Goal: Transaction & Acquisition: Purchase product/service

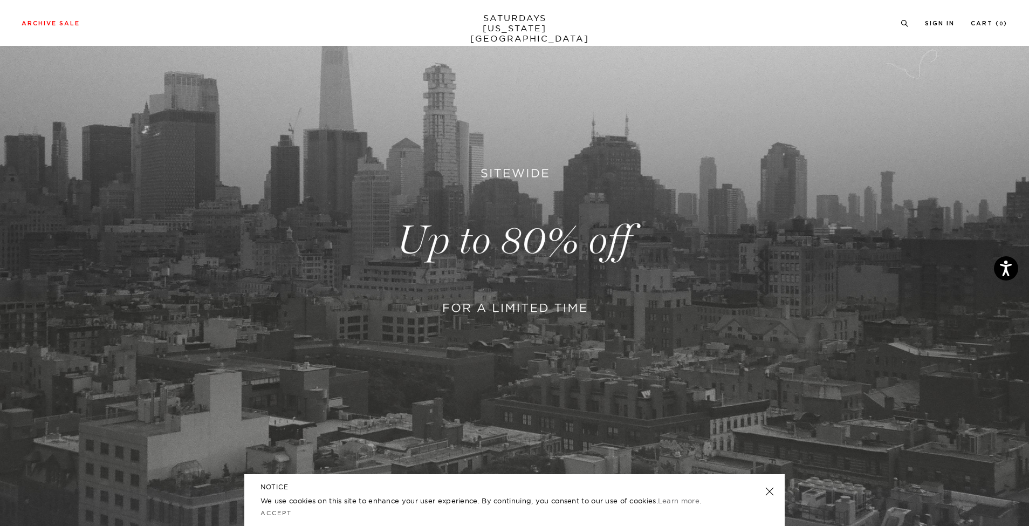
scroll to position [154, 0]
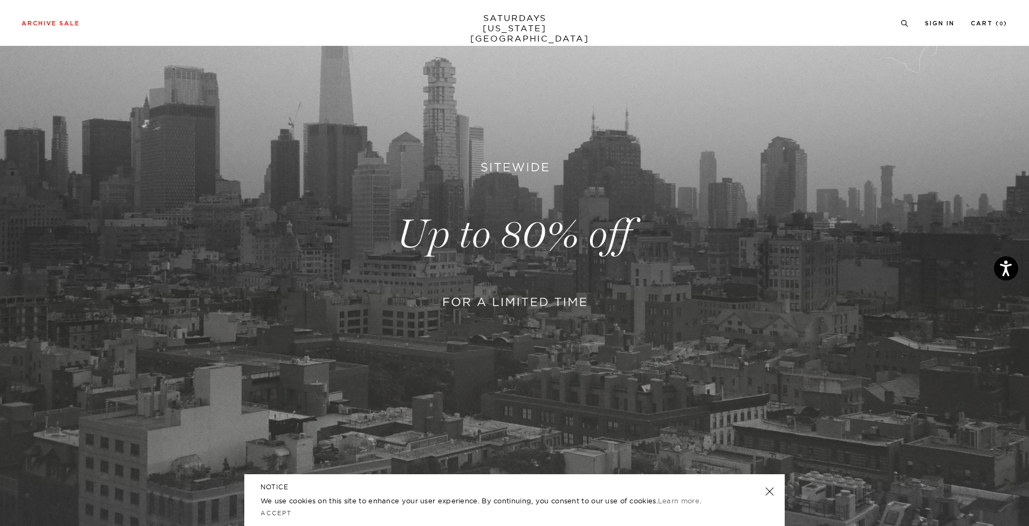
click at [514, 292] on link at bounding box center [514, 235] width 1029 height 630
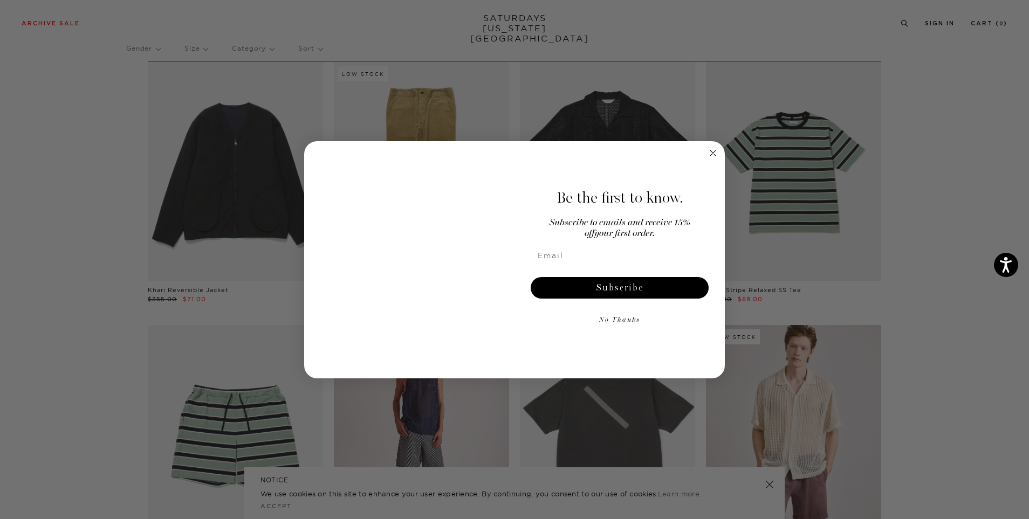
scroll to position [381, 0]
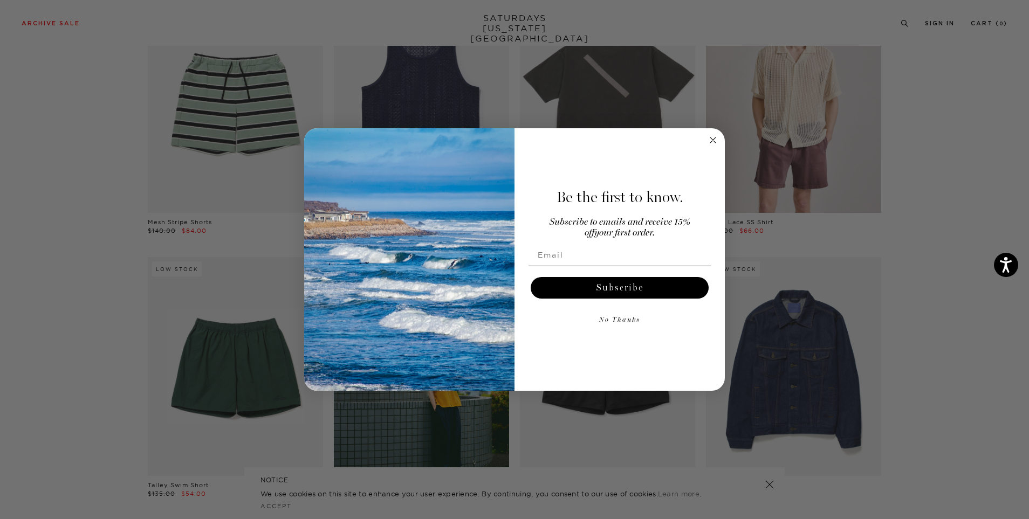
click at [715, 140] on circle "Close dialog" at bounding box center [713, 140] width 12 height 12
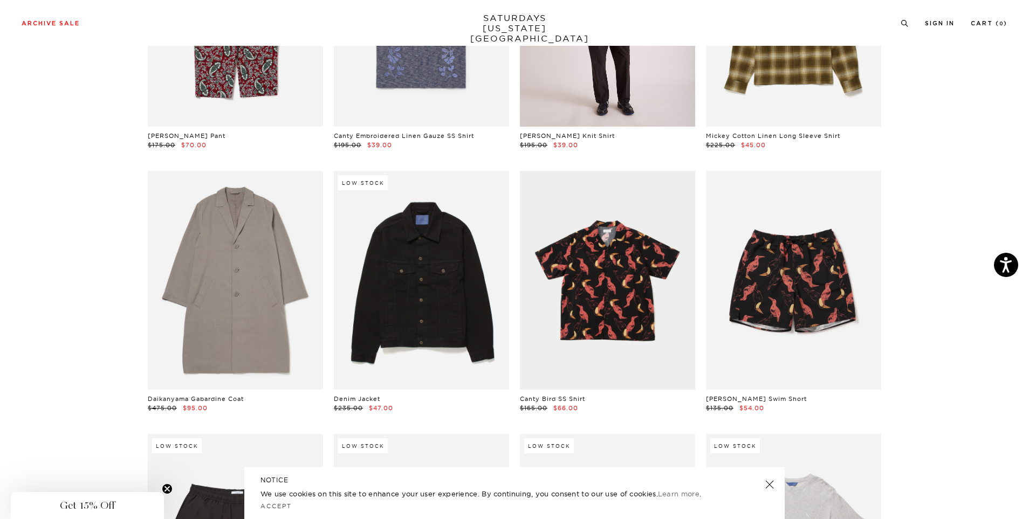
scroll to position [3100, 0]
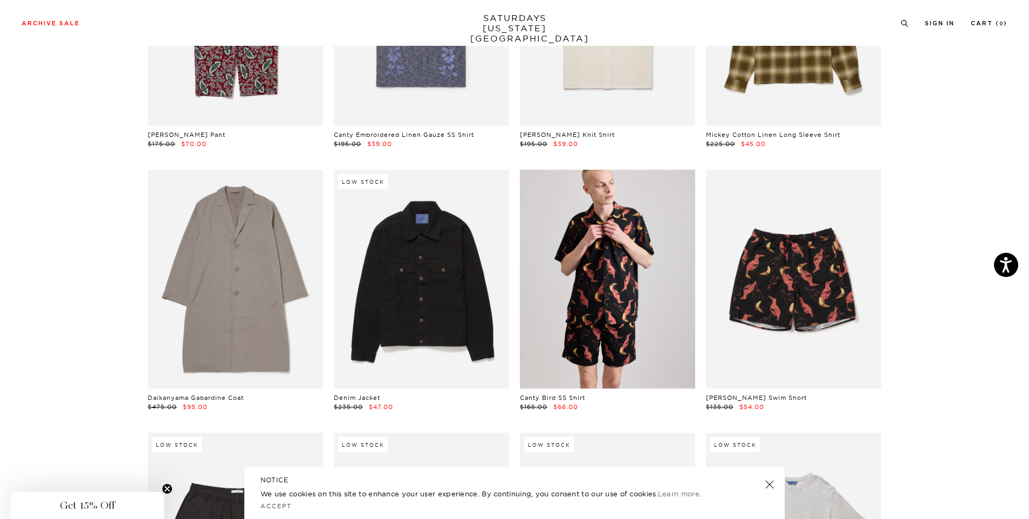
click at [590, 316] on link at bounding box center [607, 279] width 175 height 219
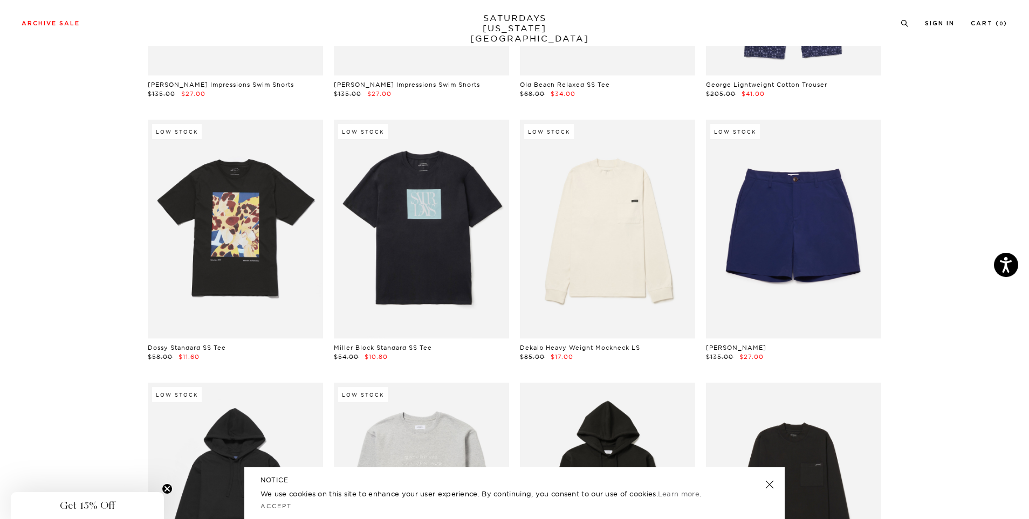
scroll to position [4209, 0]
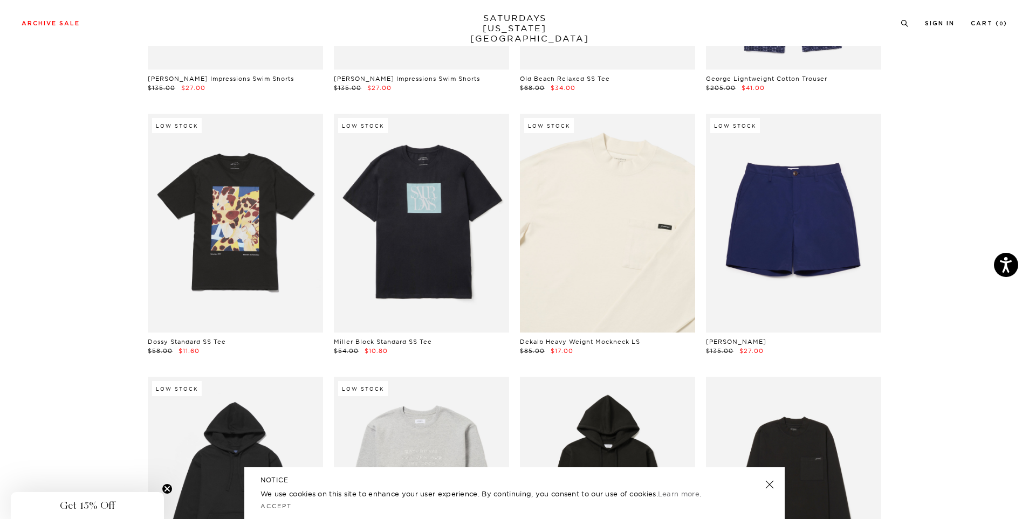
click at [585, 272] on link at bounding box center [607, 223] width 175 height 219
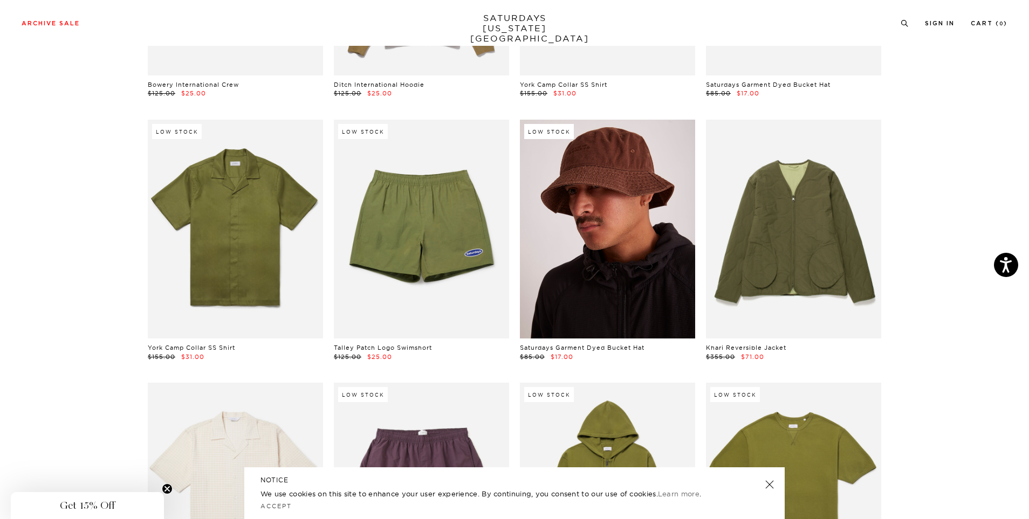
scroll to position [4991, 0]
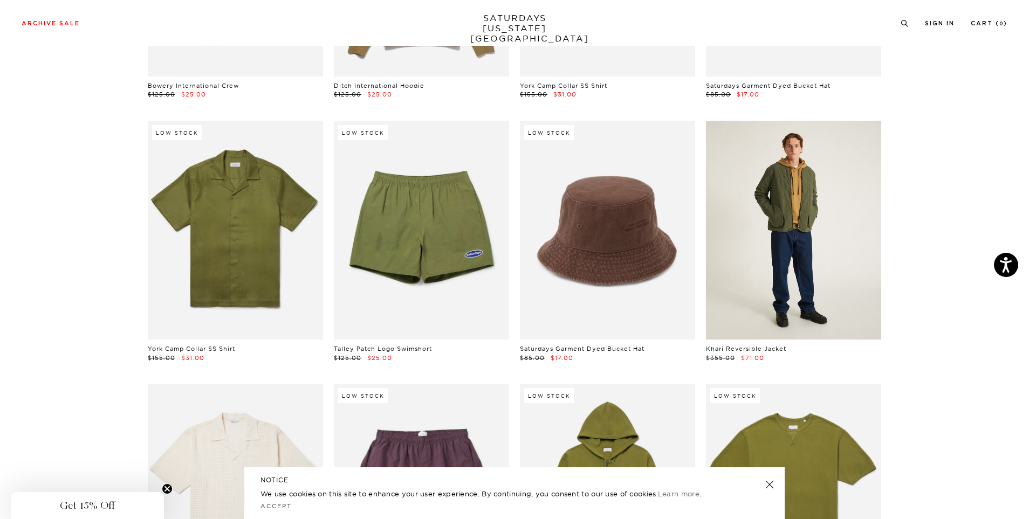
click at [773, 246] on link at bounding box center [793, 230] width 175 height 219
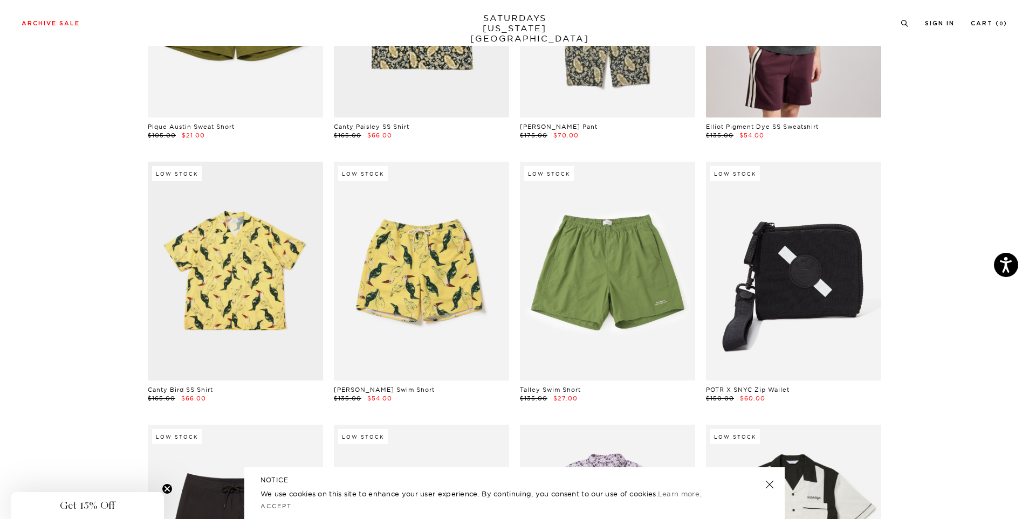
scroll to position [5741, 0]
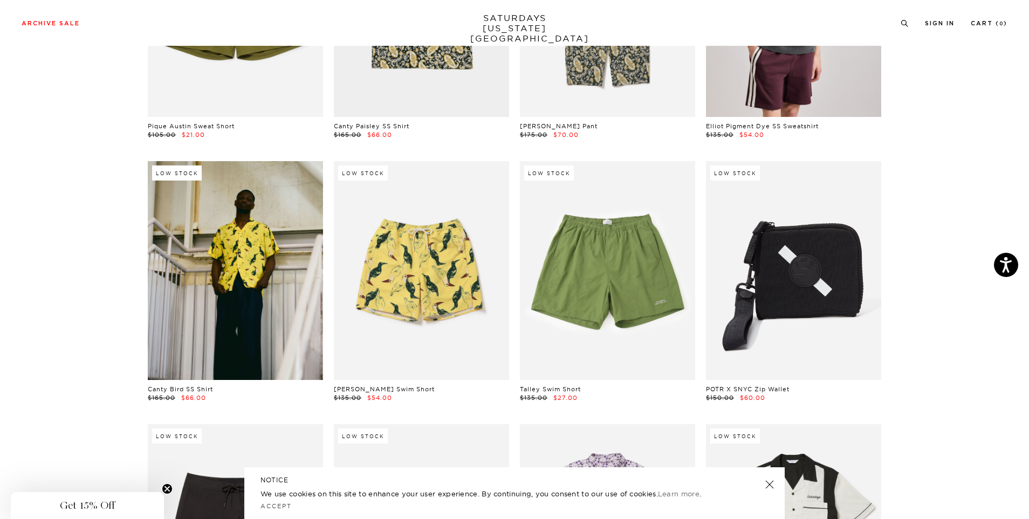
click at [231, 314] on link at bounding box center [235, 270] width 175 height 219
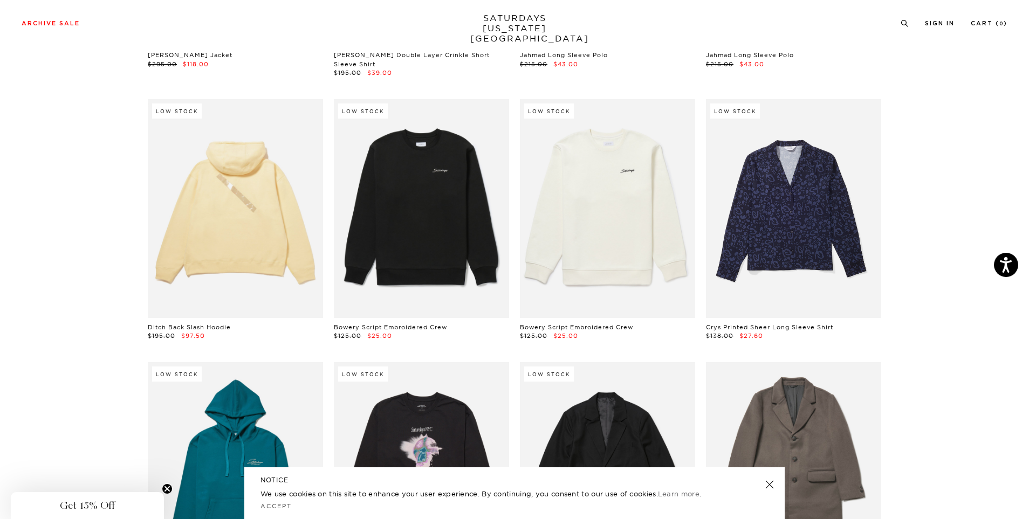
scroll to position [7390, 0]
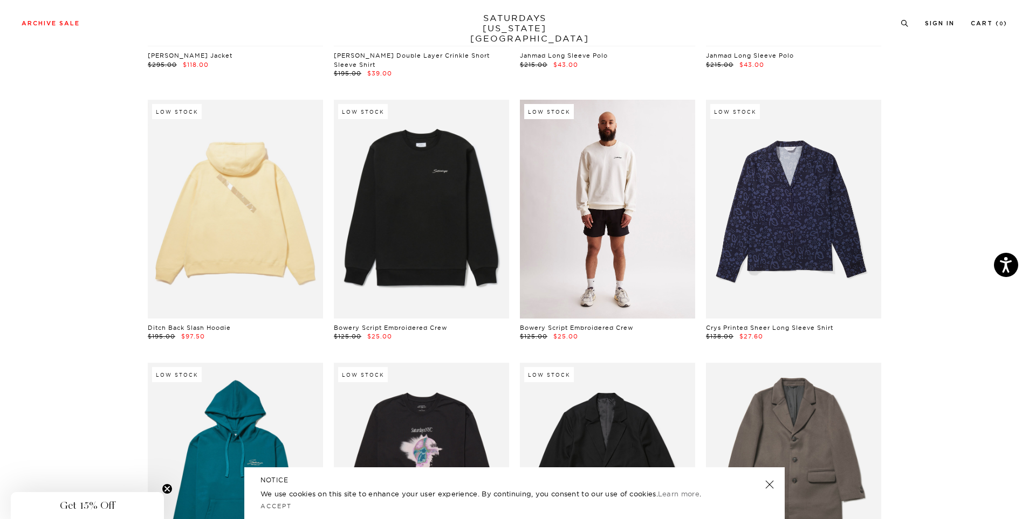
click at [587, 235] on link at bounding box center [607, 209] width 175 height 219
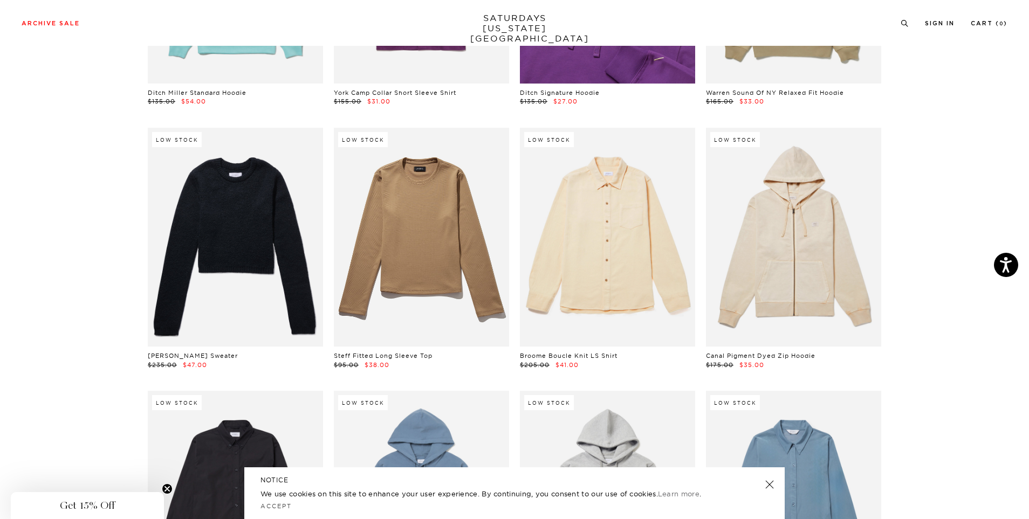
scroll to position [9214, 1]
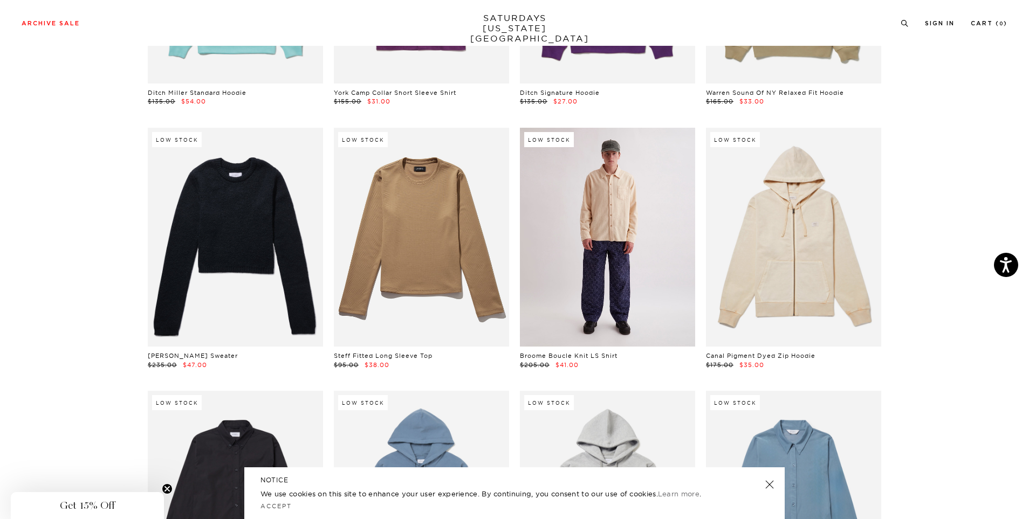
click at [628, 252] on link at bounding box center [607, 237] width 175 height 219
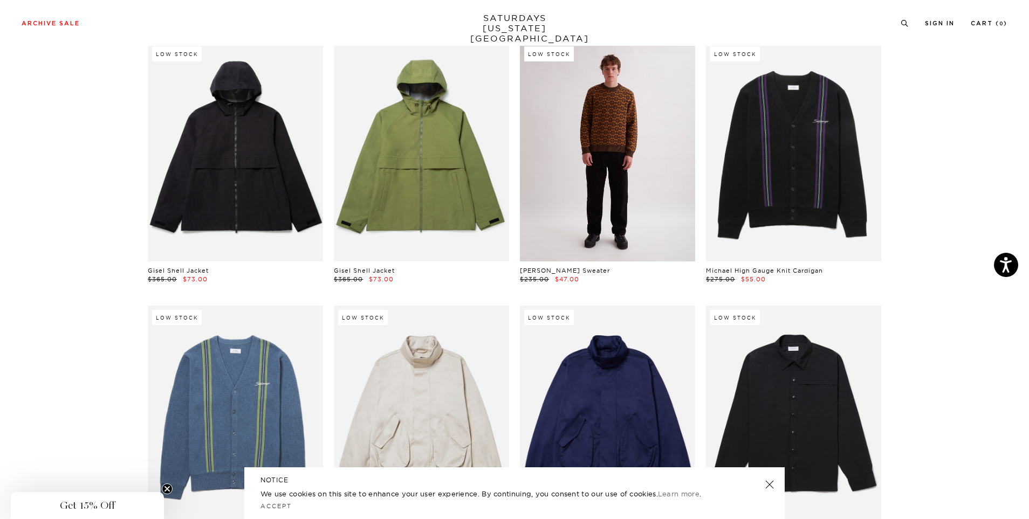
scroll to position [9835, 1]
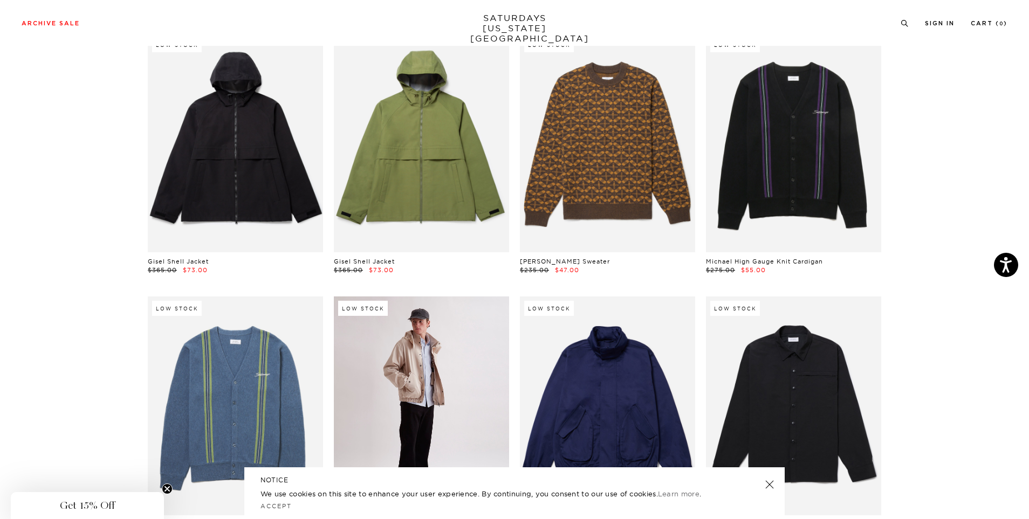
click at [454, 354] on link at bounding box center [421, 406] width 175 height 219
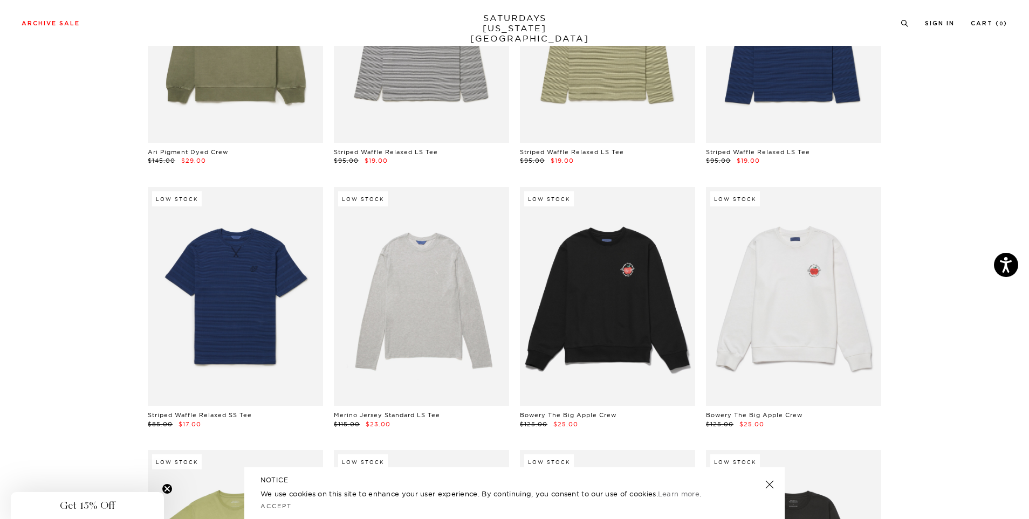
scroll to position [13366, 0]
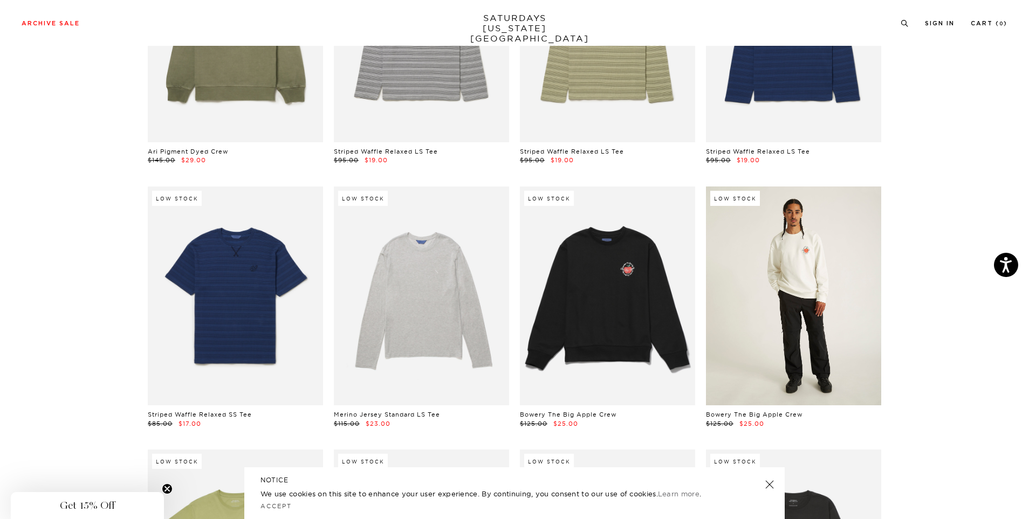
click at [733, 295] on link at bounding box center [793, 296] width 175 height 219
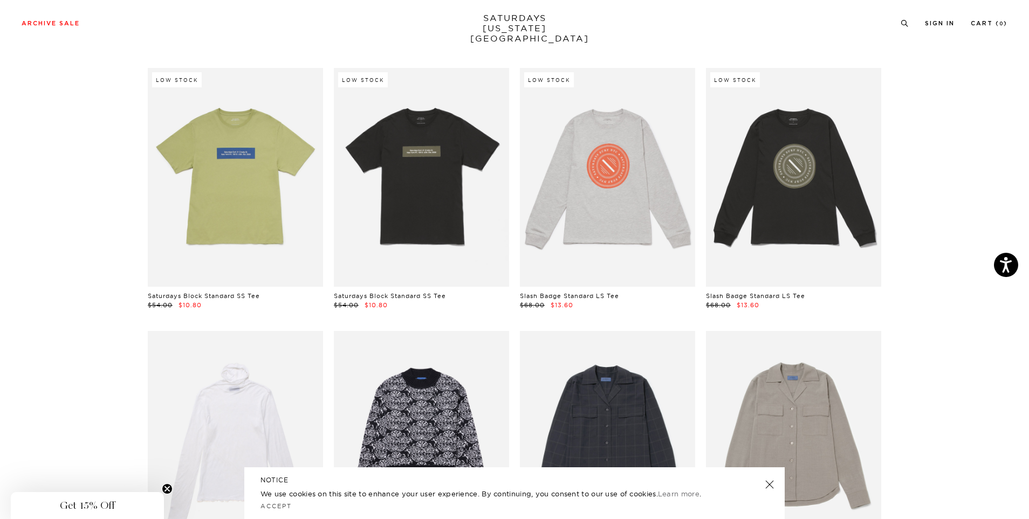
scroll to position [0, 0]
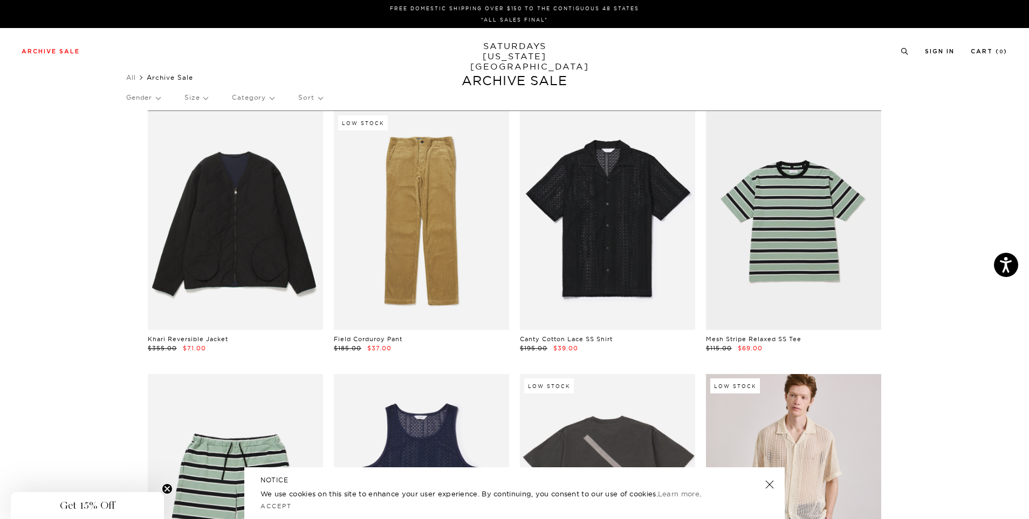
click at [201, 104] on p "Size" at bounding box center [195, 97] width 23 height 25
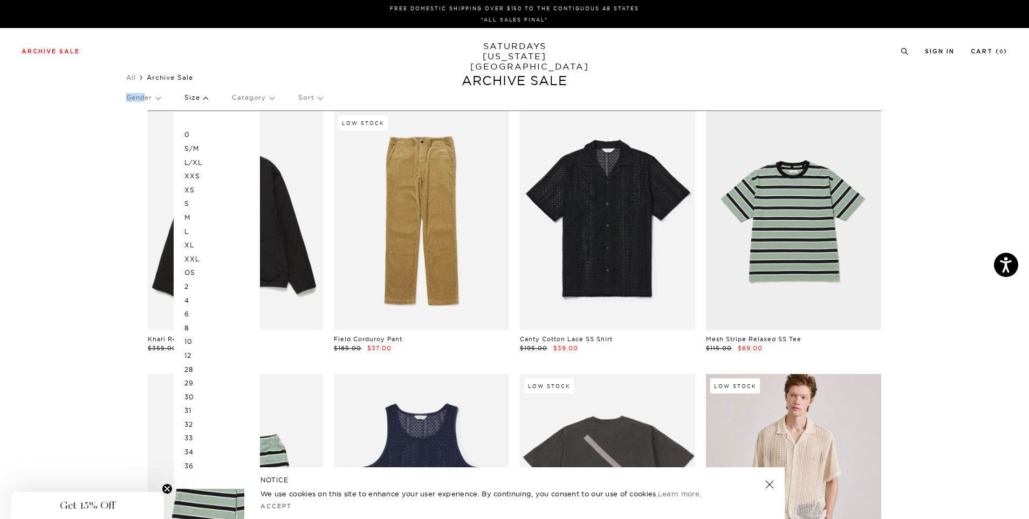
click at [148, 93] on p "Gender" at bounding box center [143, 97] width 34 height 25
click at [136, 134] on p "Mens" at bounding box center [158, 135] width 65 height 14
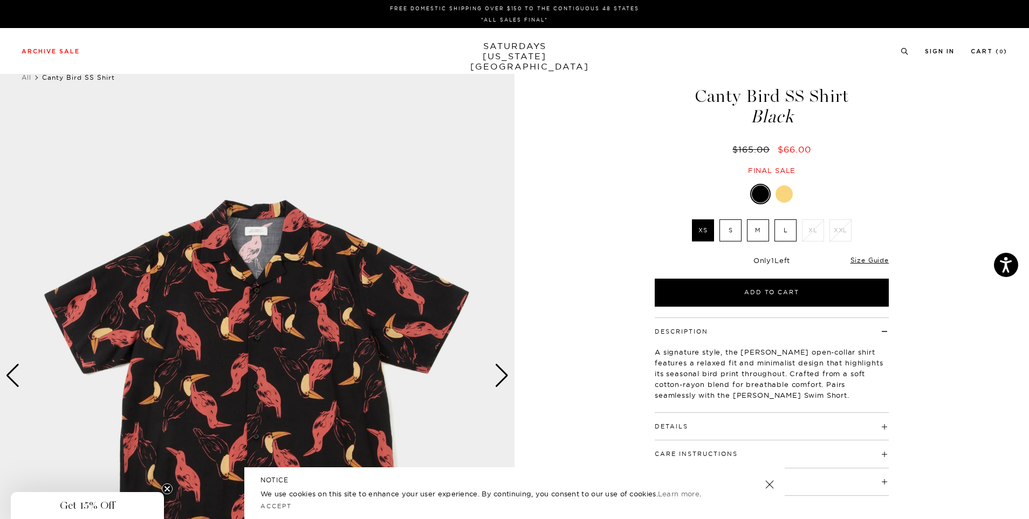
click at [756, 233] on label "M" at bounding box center [758, 230] width 22 height 22
click at [0, 0] on input "M" at bounding box center [0, 0] width 0 height 0
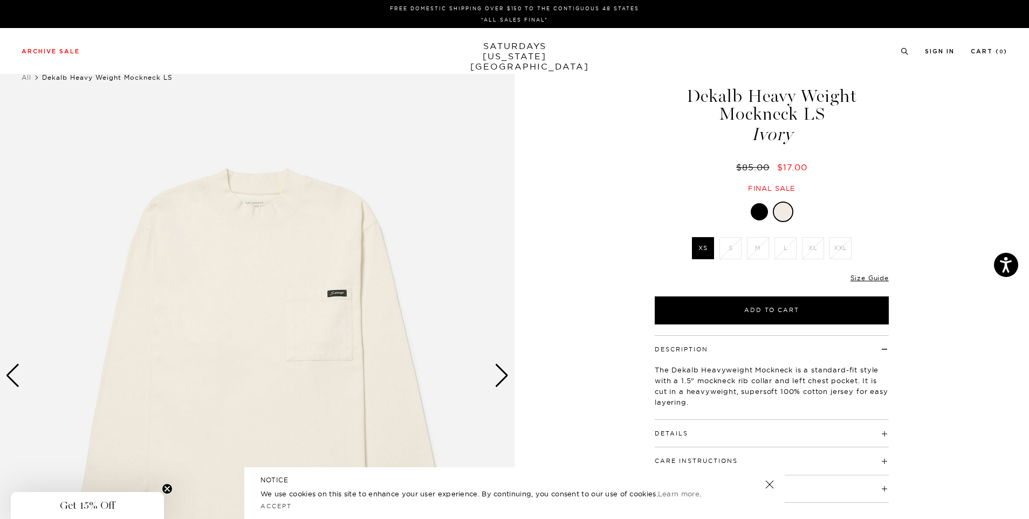
click at [758, 212] on div at bounding box center [758, 211] width 17 height 17
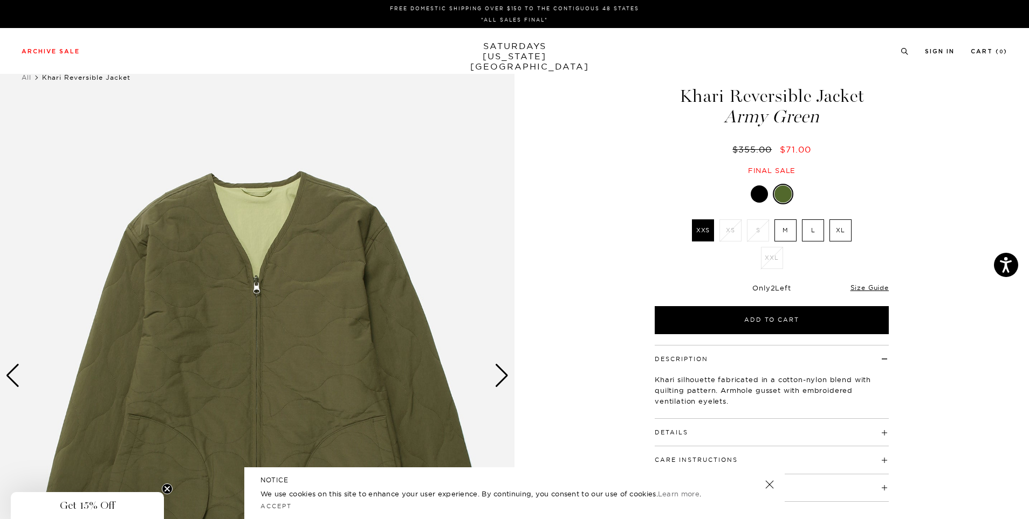
click at [787, 231] on label "M" at bounding box center [785, 230] width 22 height 22
click at [0, 0] on input "M" at bounding box center [0, 0] width 0 height 0
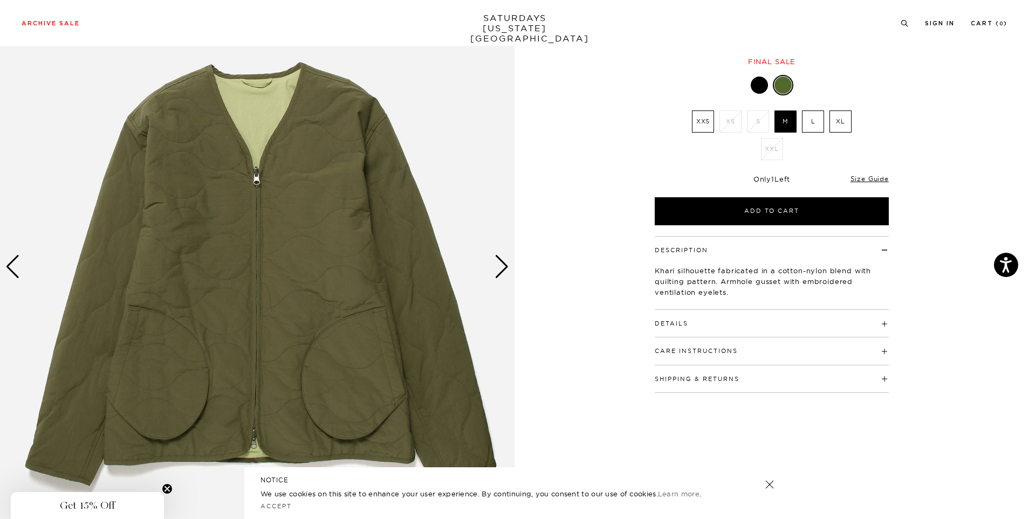
scroll to position [130, 0]
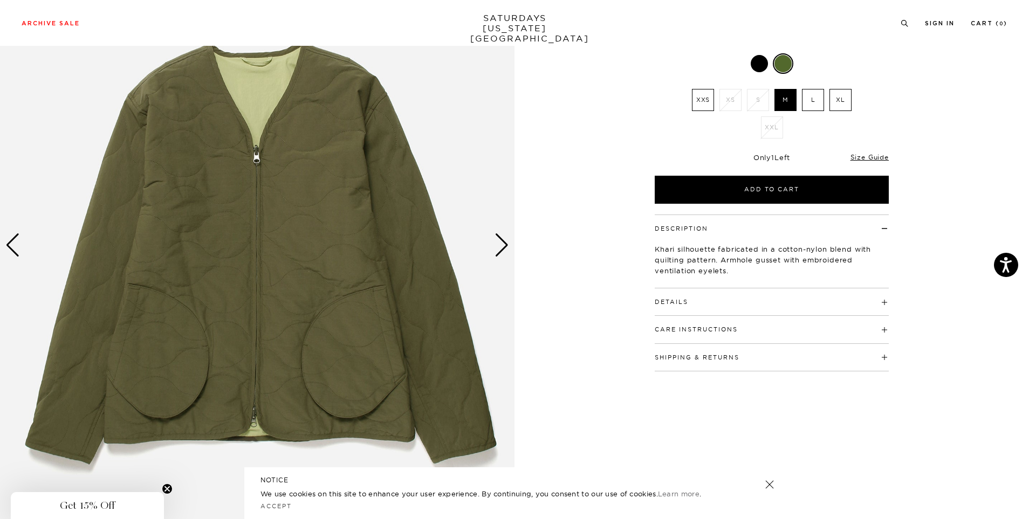
click at [503, 248] on div "Next slide" at bounding box center [501, 245] width 15 height 24
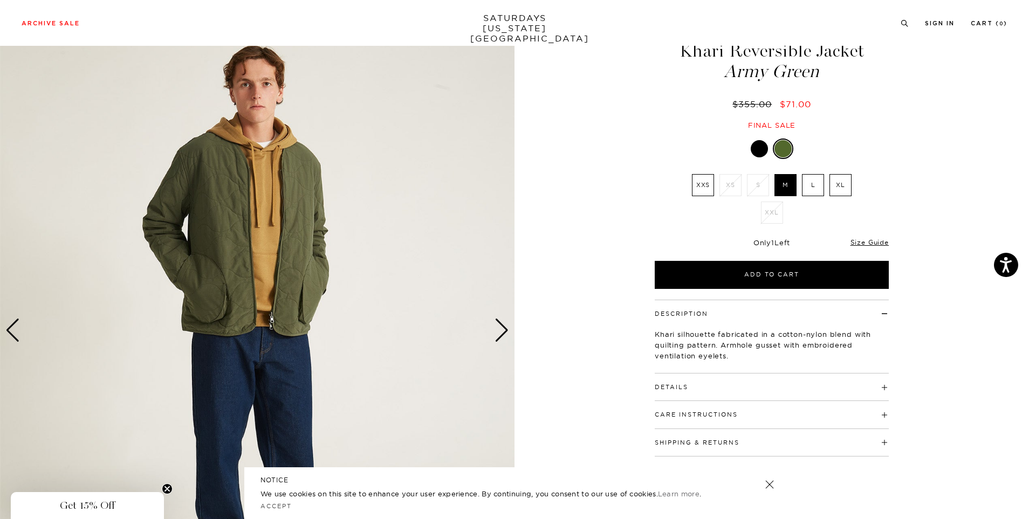
scroll to position [44, 0]
click at [496, 340] on div "Next slide" at bounding box center [501, 332] width 15 height 24
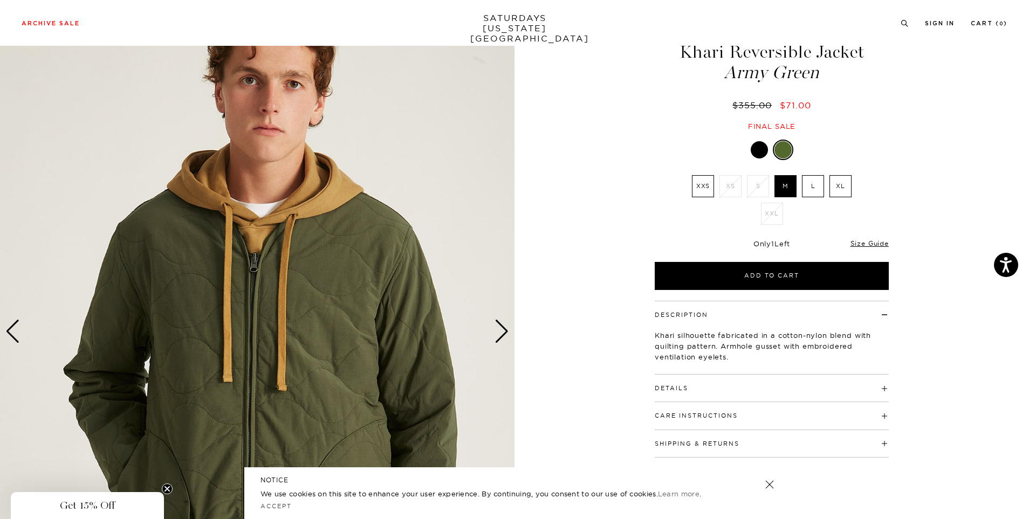
click at [496, 340] on div "Next slide" at bounding box center [501, 332] width 15 height 24
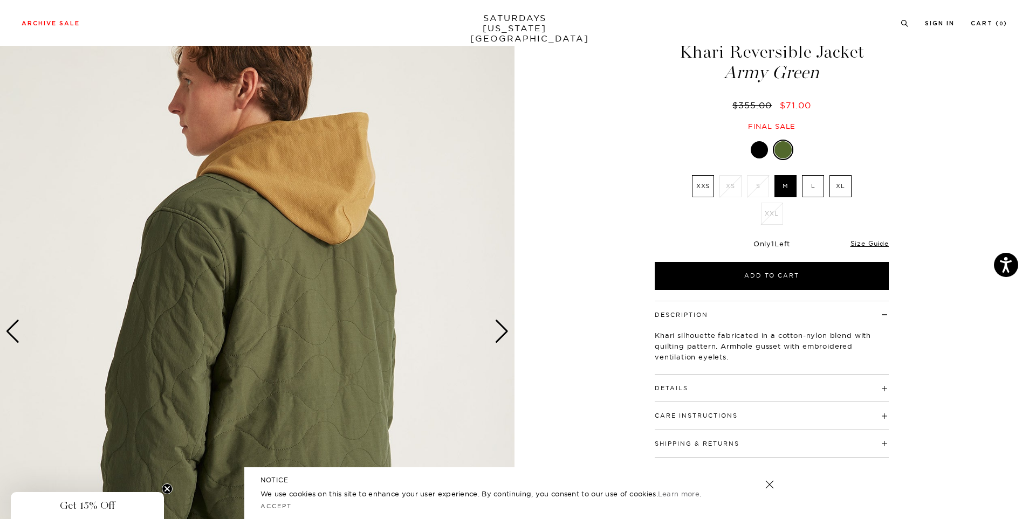
click at [759, 152] on div at bounding box center [758, 149] width 17 height 17
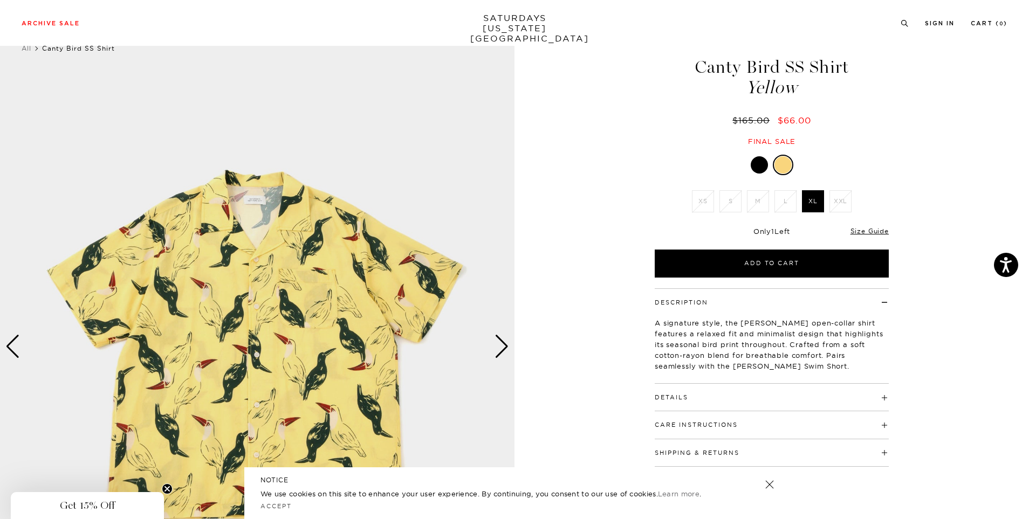
scroll to position [33, 0]
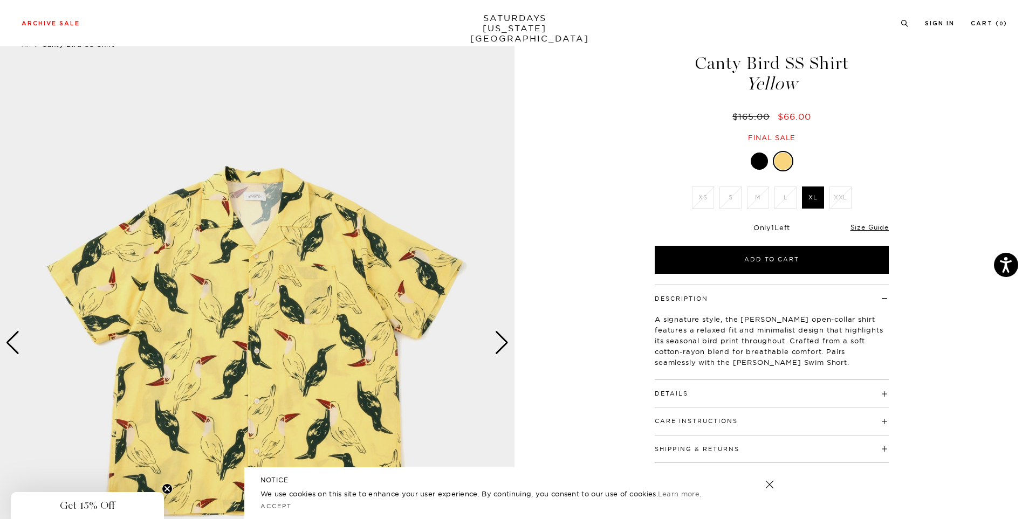
click at [754, 164] on div at bounding box center [758, 161] width 17 height 17
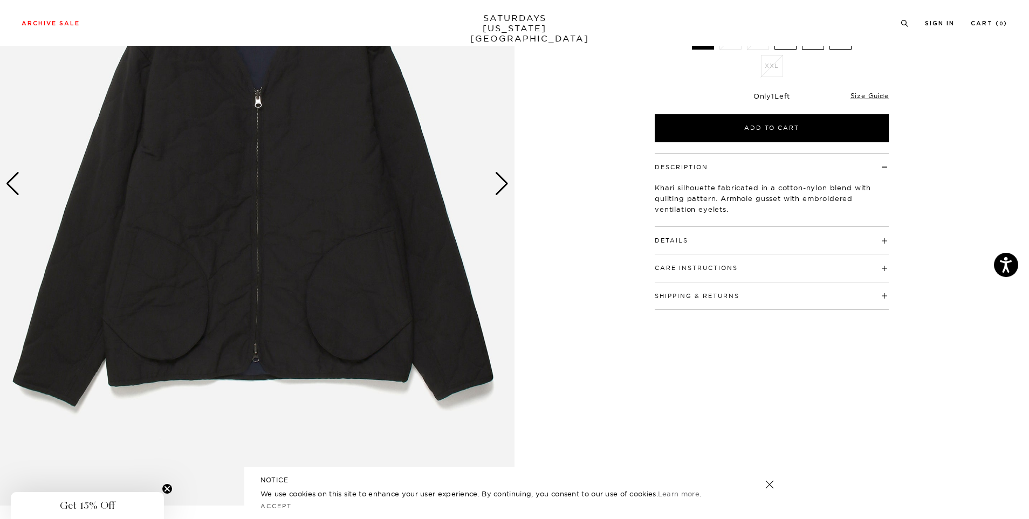
scroll to position [195, 0]
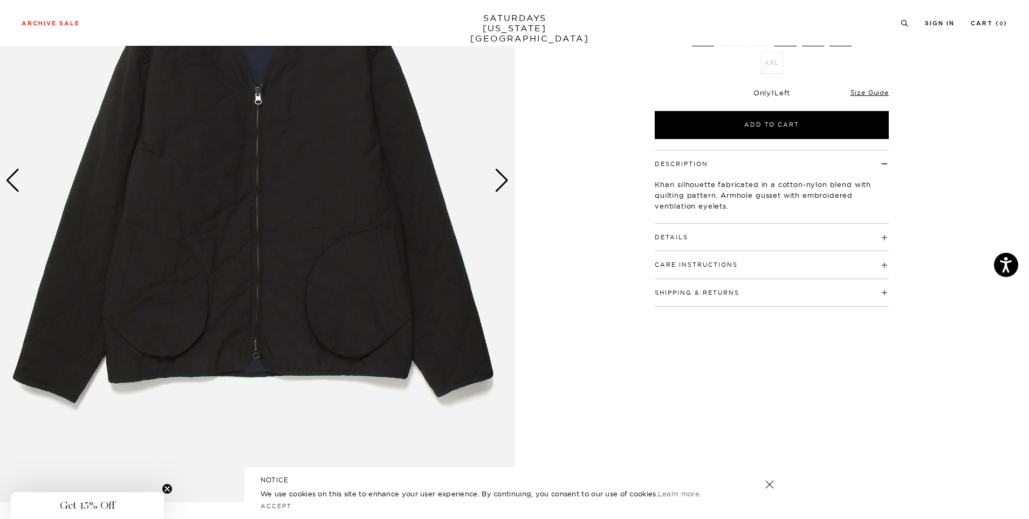
click at [502, 183] on div "Next slide" at bounding box center [501, 181] width 15 height 24
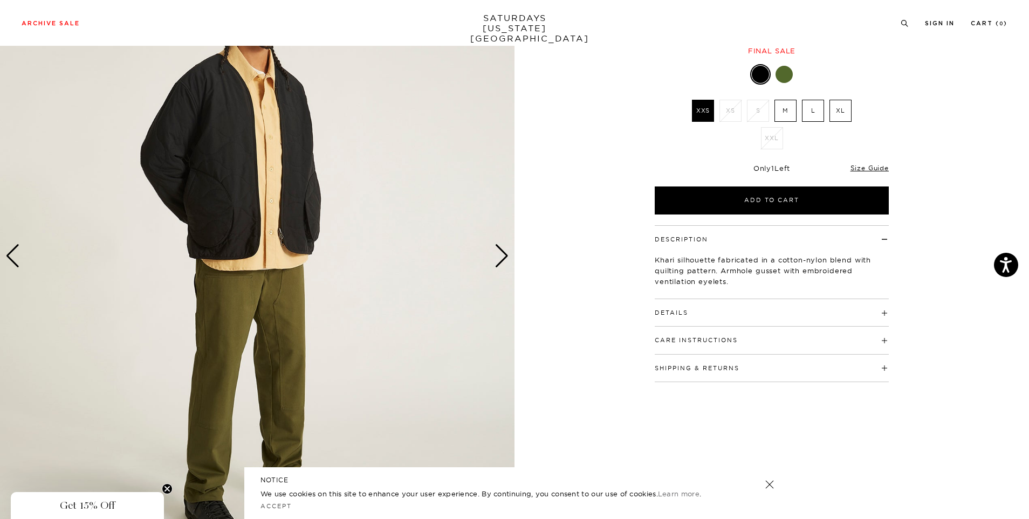
scroll to position [99, 0]
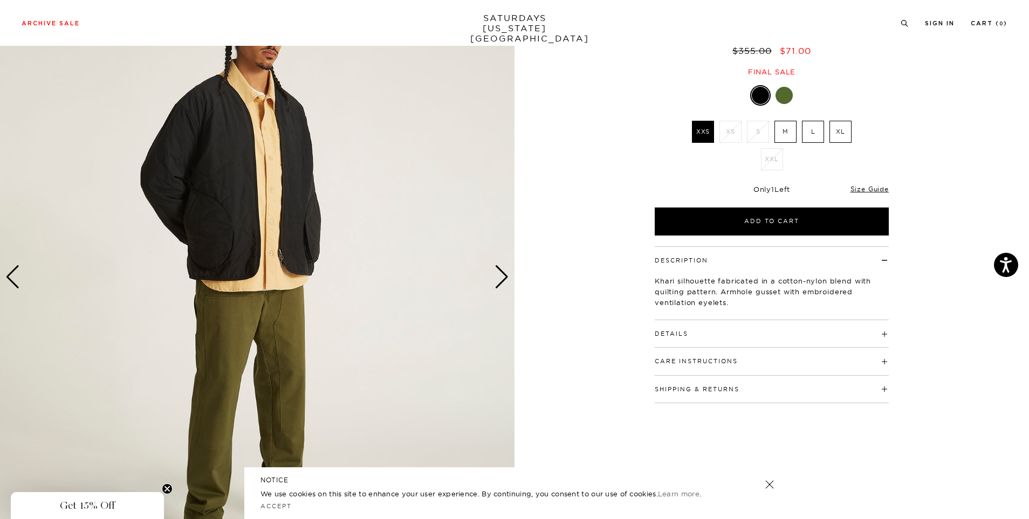
click at [498, 275] on div "Next slide" at bounding box center [501, 277] width 15 height 24
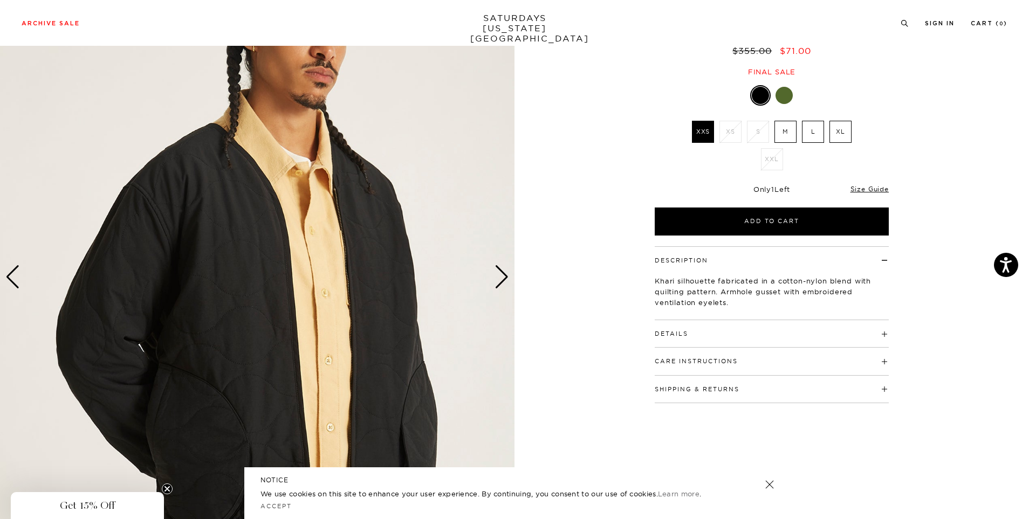
click at [498, 275] on div "Next slide" at bounding box center [501, 277] width 15 height 24
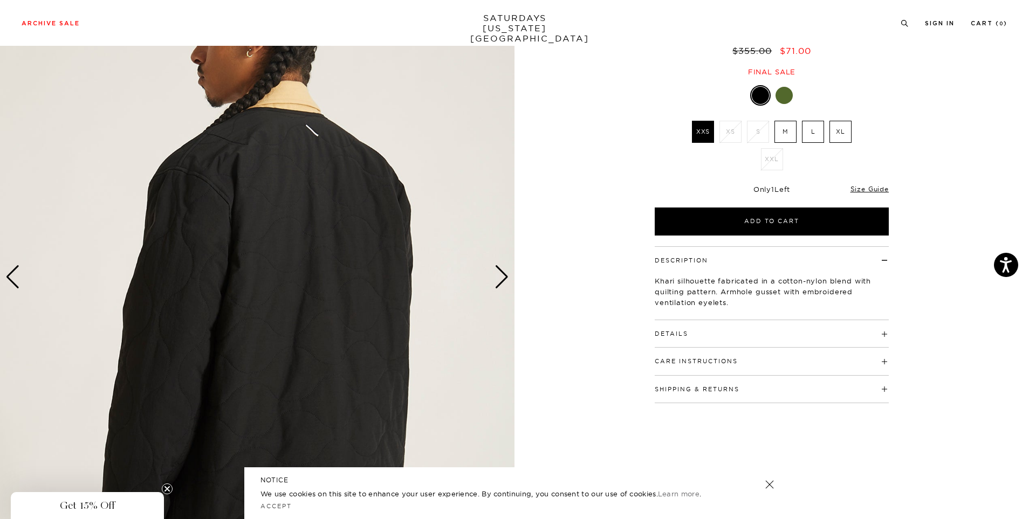
click at [498, 275] on div "Next slide" at bounding box center [501, 277] width 15 height 24
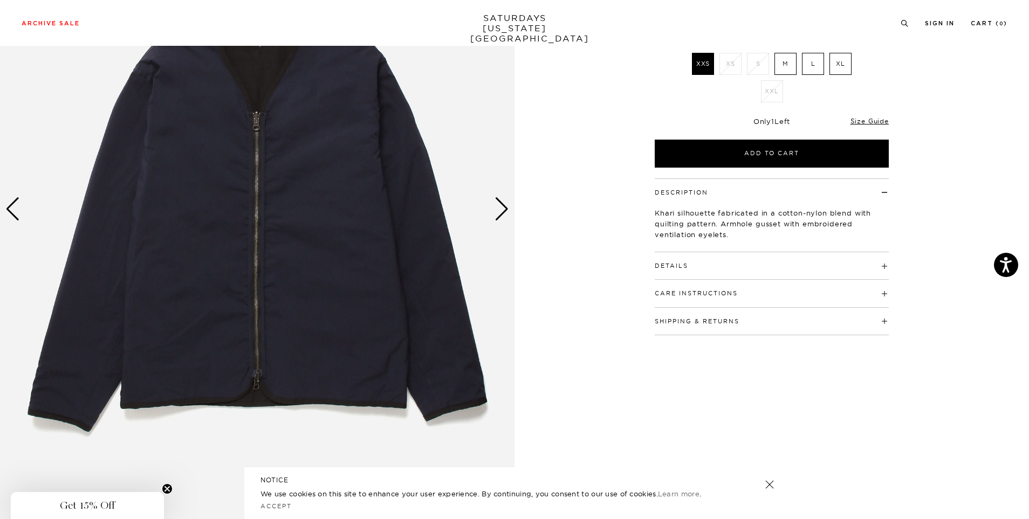
scroll to position [171, 0]
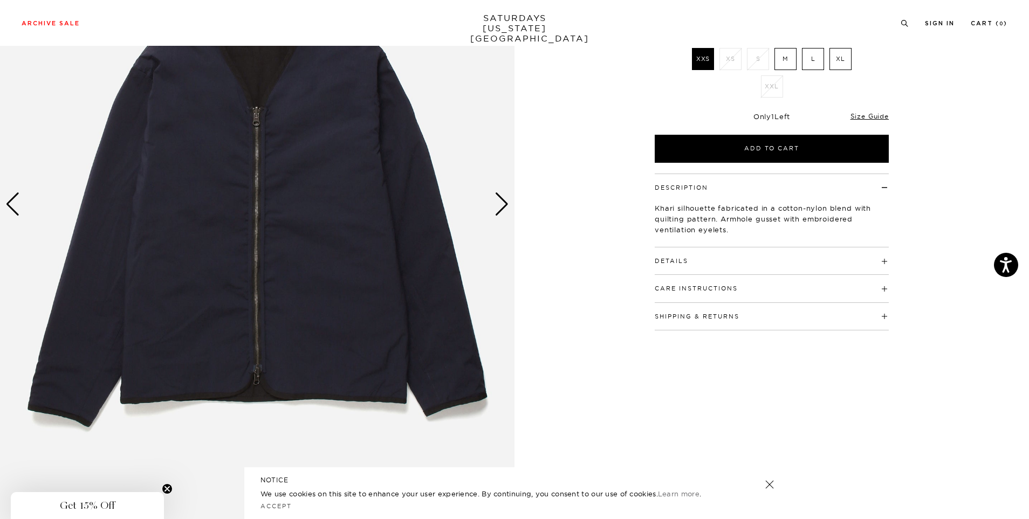
click at [675, 259] on button "Details" at bounding box center [670, 261] width 33 height 6
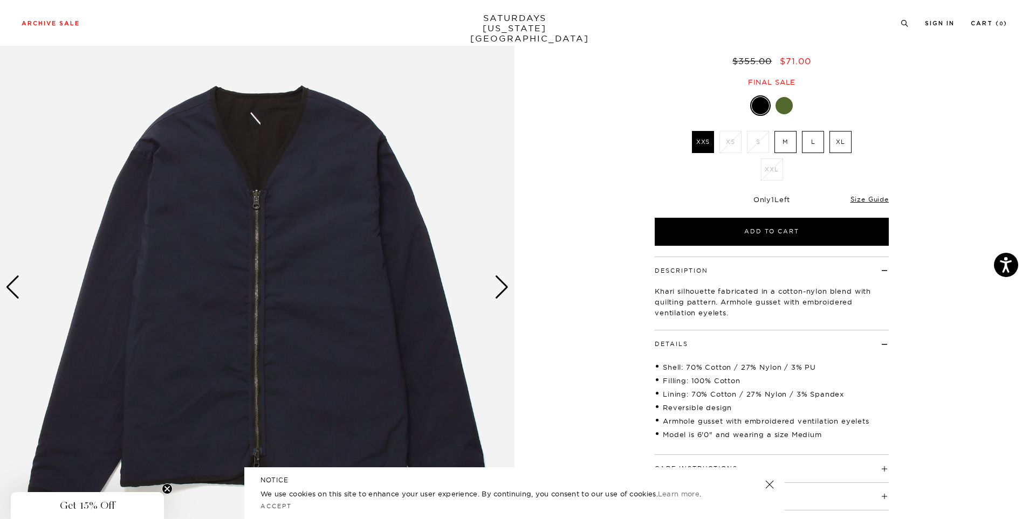
scroll to position [73, 0]
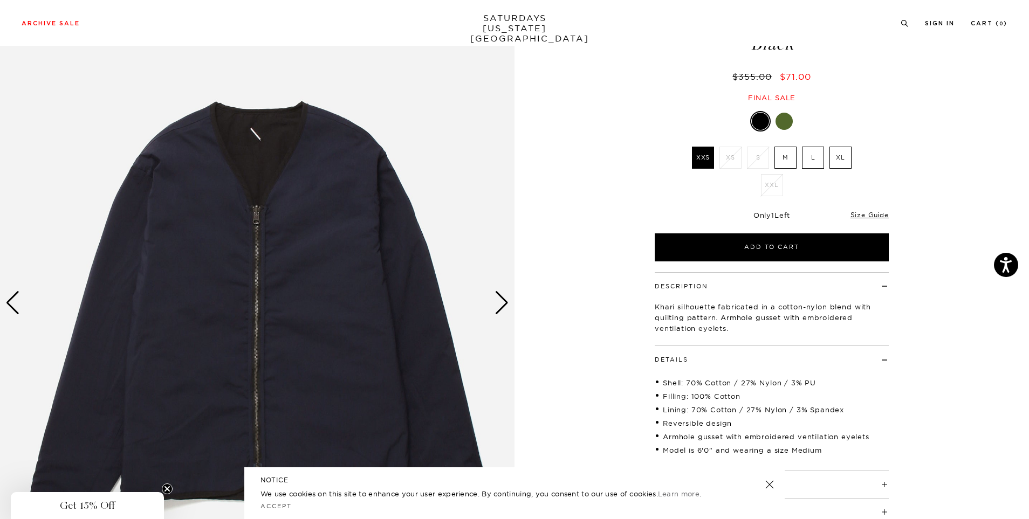
click at [502, 304] on div "Next slide" at bounding box center [501, 303] width 15 height 24
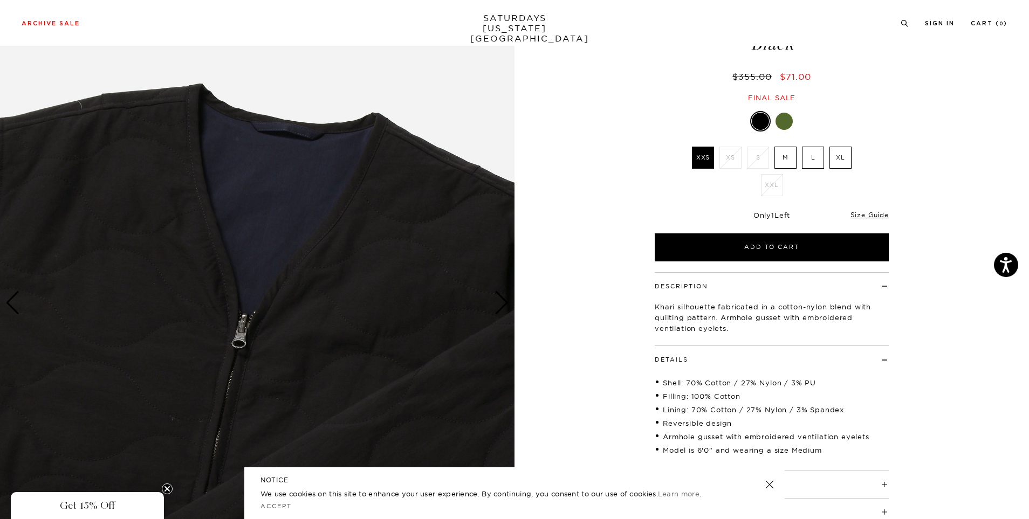
click at [785, 158] on label "M" at bounding box center [785, 158] width 22 height 22
click at [0, 0] on input "M" at bounding box center [0, 0] width 0 height 0
click at [782, 125] on div at bounding box center [783, 121] width 17 height 17
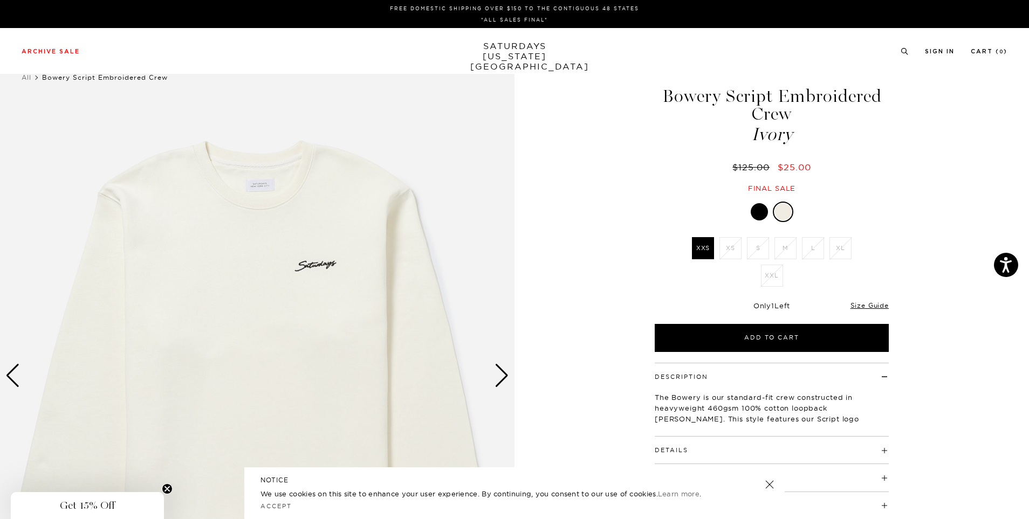
click at [756, 210] on div at bounding box center [758, 211] width 17 height 17
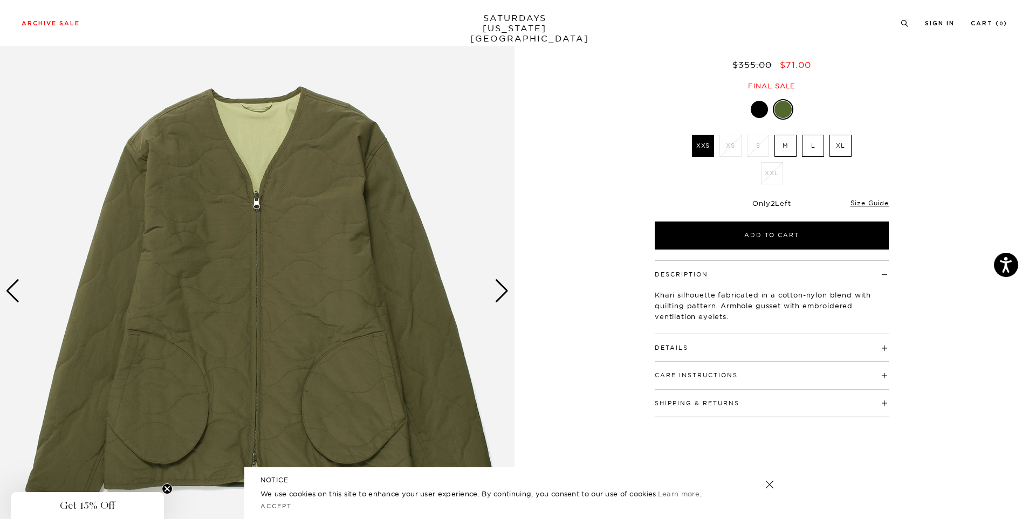
scroll to position [105, 0]
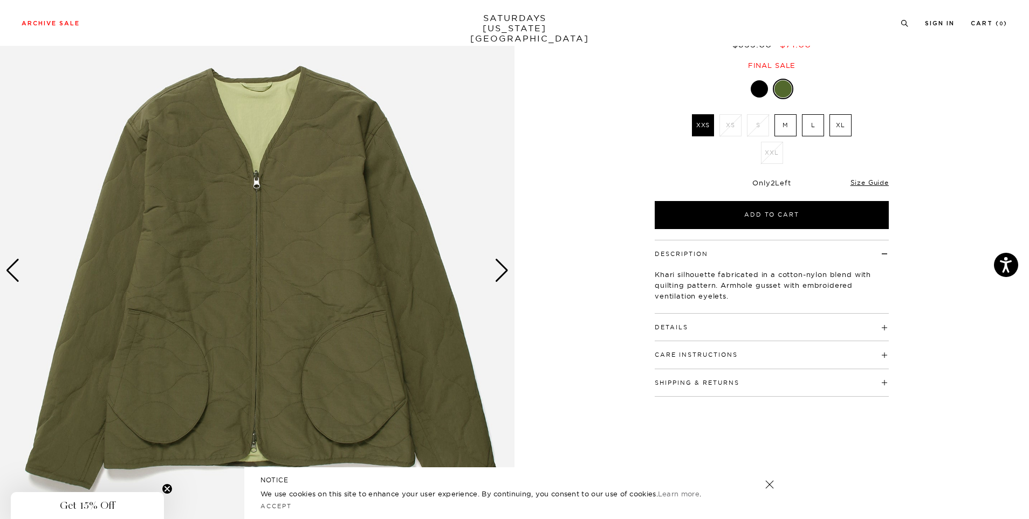
click at [507, 271] on div "Next slide" at bounding box center [501, 271] width 15 height 24
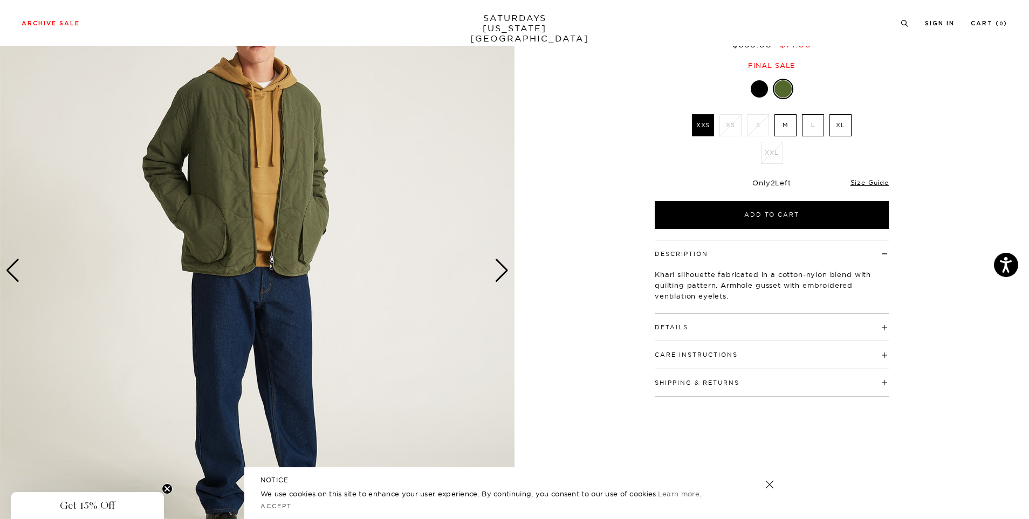
click at [507, 271] on div "Next slide" at bounding box center [501, 271] width 15 height 24
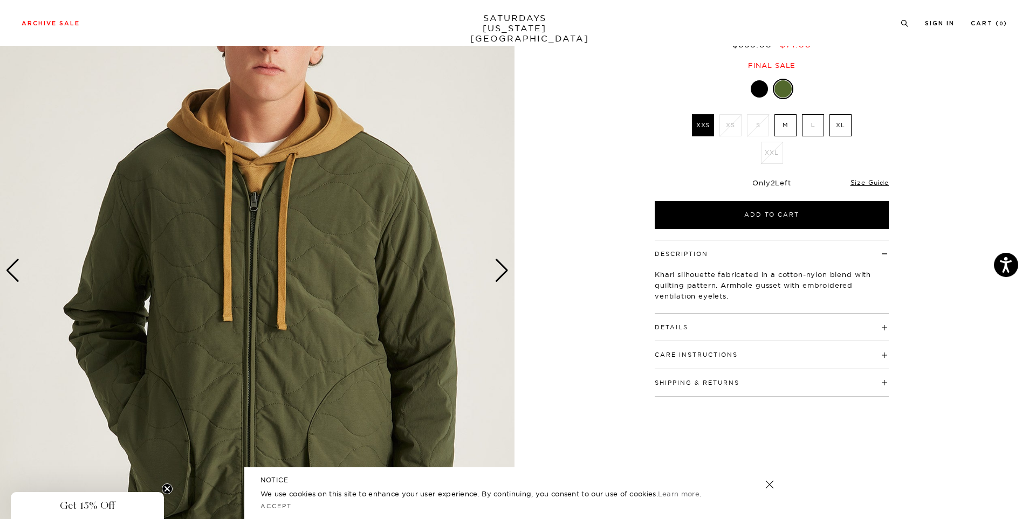
click at [501, 267] on div "Next slide" at bounding box center [501, 271] width 15 height 24
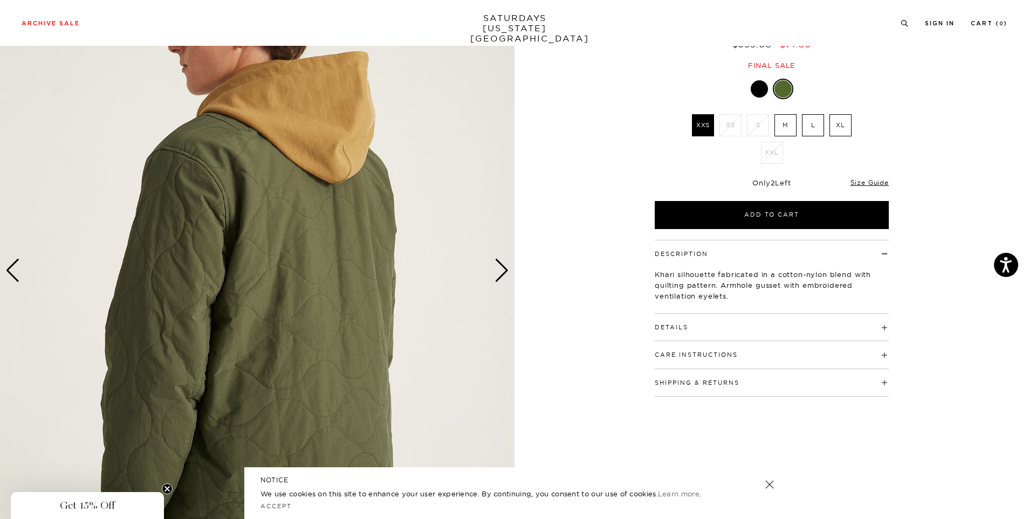
click at [501, 267] on div "Next slide" at bounding box center [501, 271] width 15 height 24
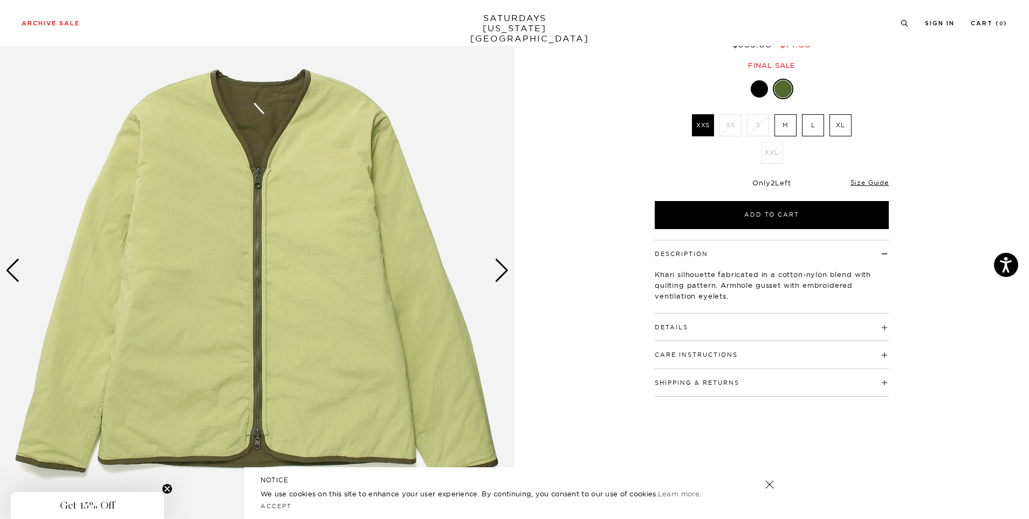
click at [501, 267] on div "Next slide" at bounding box center [501, 271] width 15 height 24
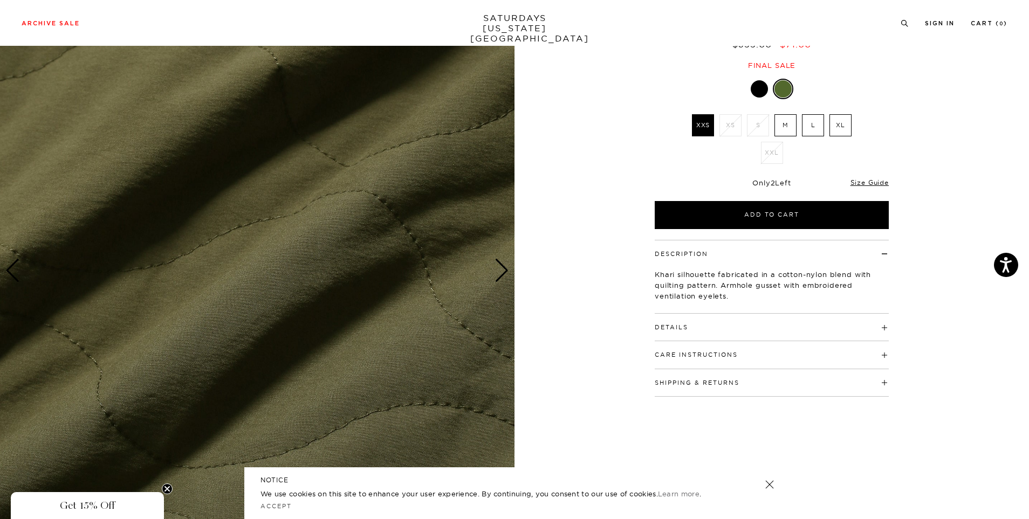
click at [501, 267] on div "Next slide" at bounding box center [501, 271] width 15 height 24
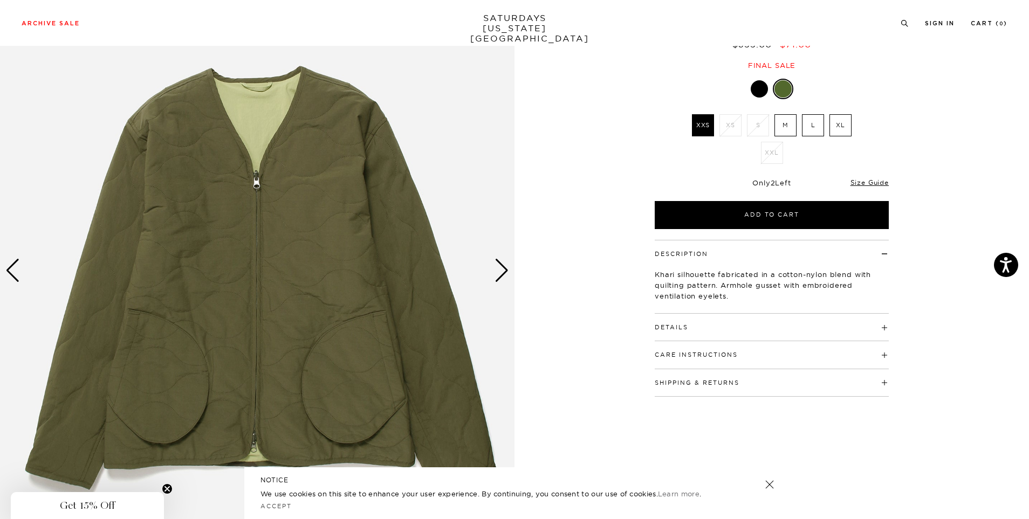
click at [762, 90] on div at bounding box center [758, 88] width 17 height 17
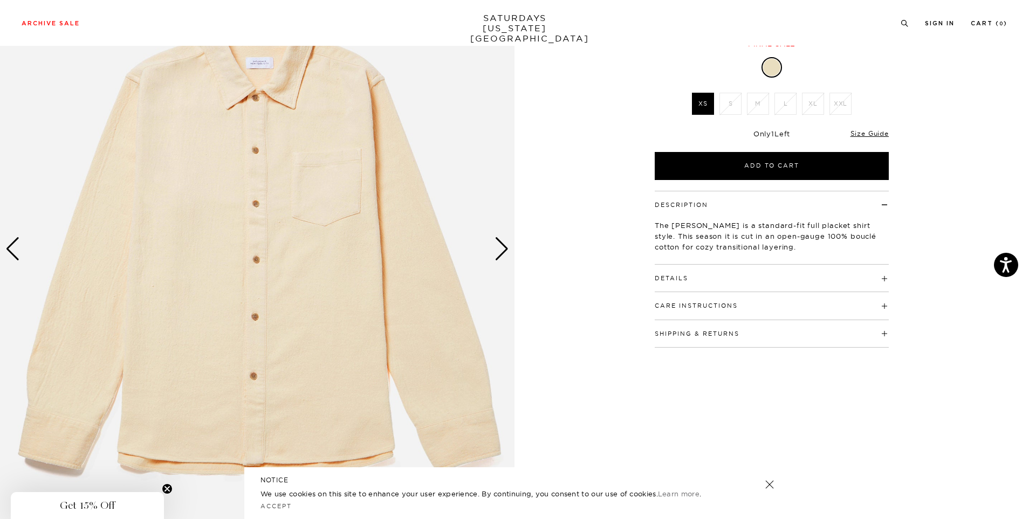
scroll to position [139, 0]
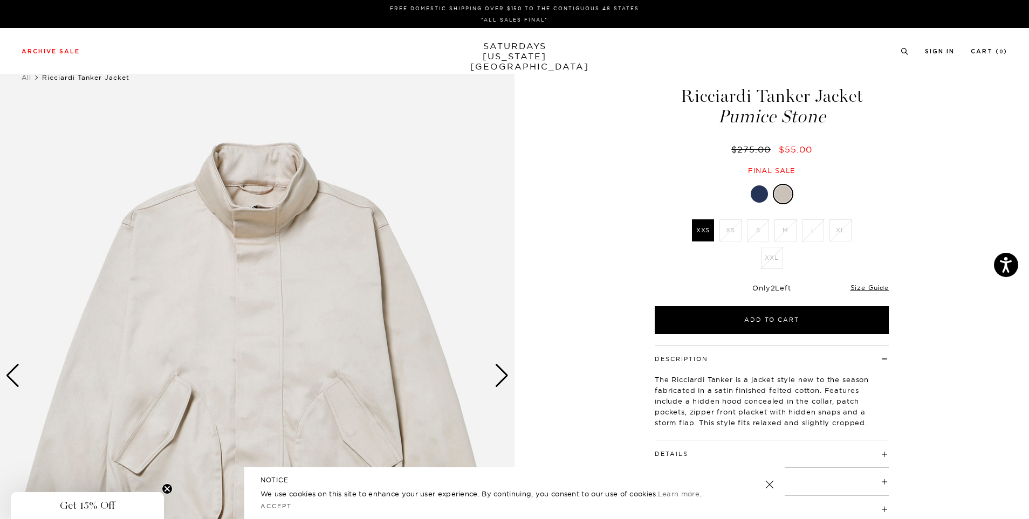
click at [754, 195] on div at bounding box center [758, 193] width 17 height 17
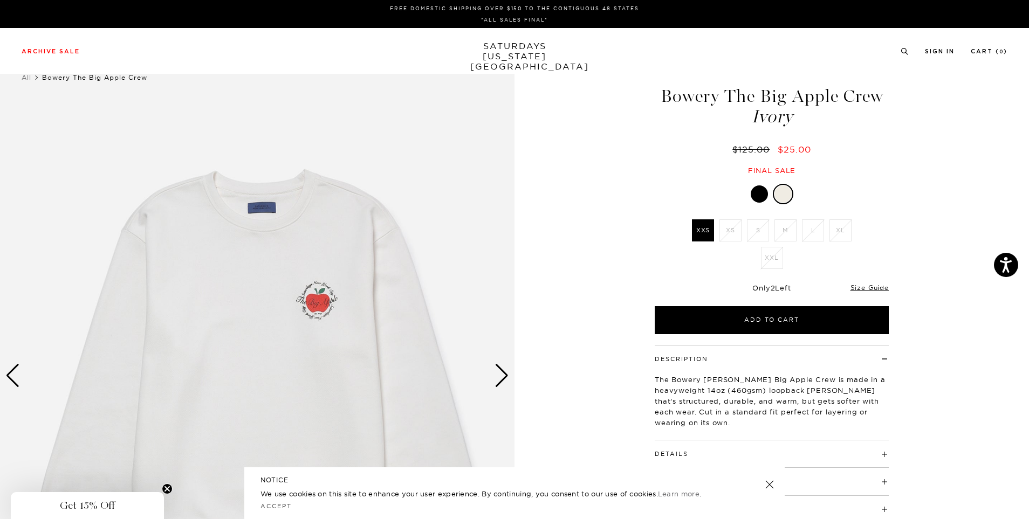
click at [754, 196] on div at bounding box center [758, 193] width 17 height 17
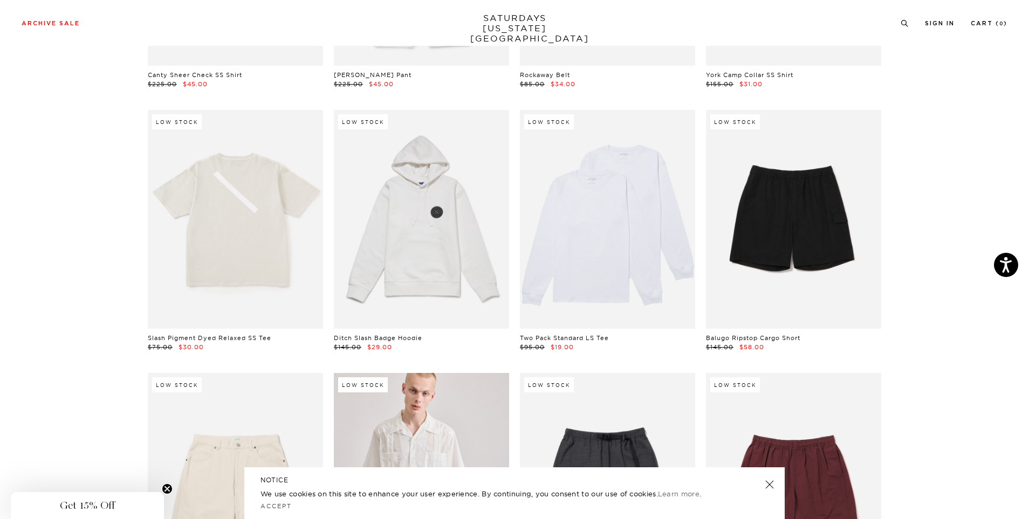
scroll to position [0, 1]
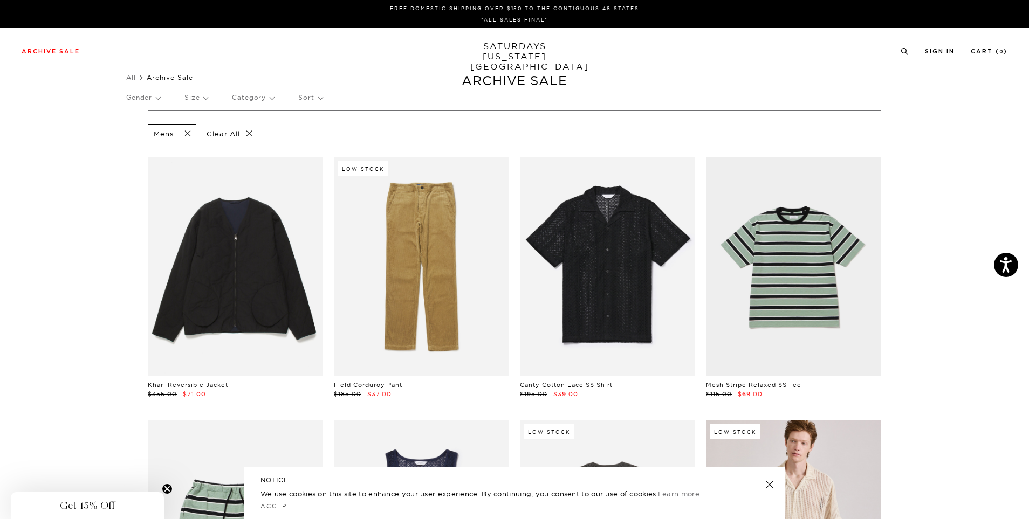
click at [201, 98] on p "Size" at bounding box center [195, 97] width 23 height 25
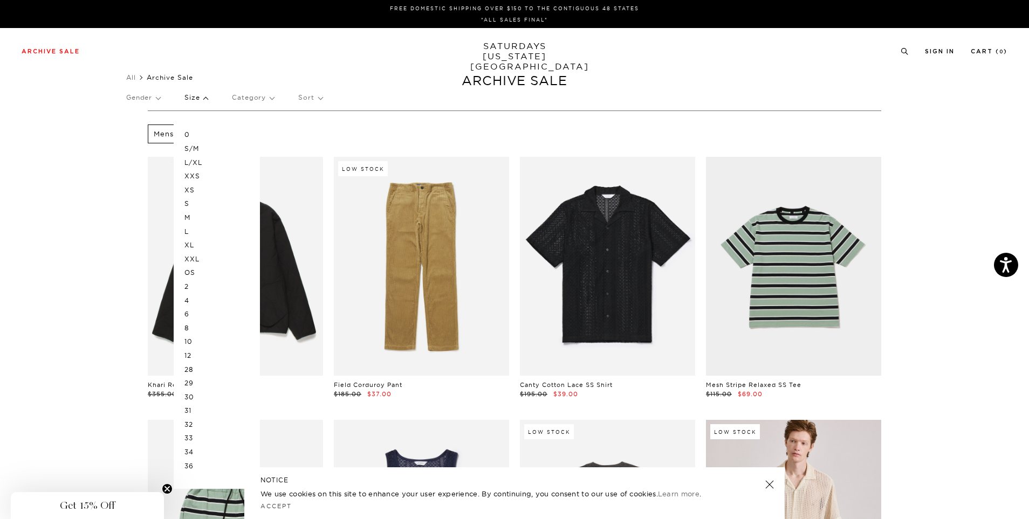
click at [192, 150] on p "S/M" at bounding box center [216, 149] width 65 height 14
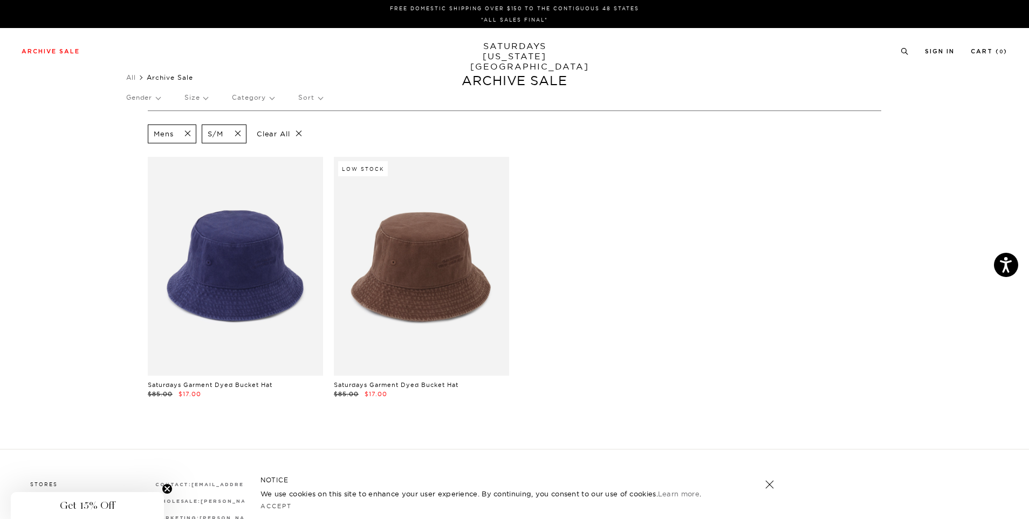
click at [237, 133] on span at bounding box center [234, 134] width 23 height 10
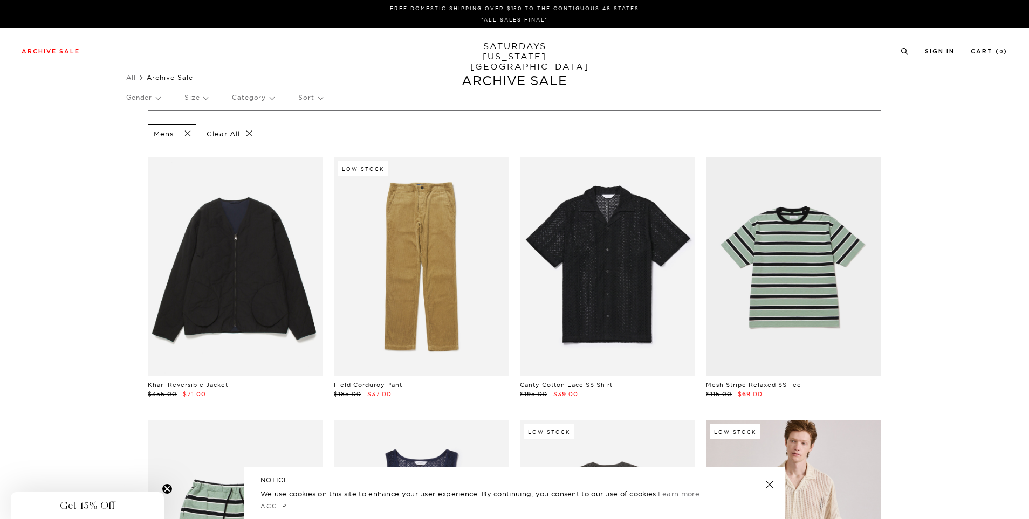
click at [313, 100] on p "Sort" at bounding box center [310, 97] width 24 height 25
click at [243, 94] on p "Category" at bounding box center [253, 97] width 42 height 25
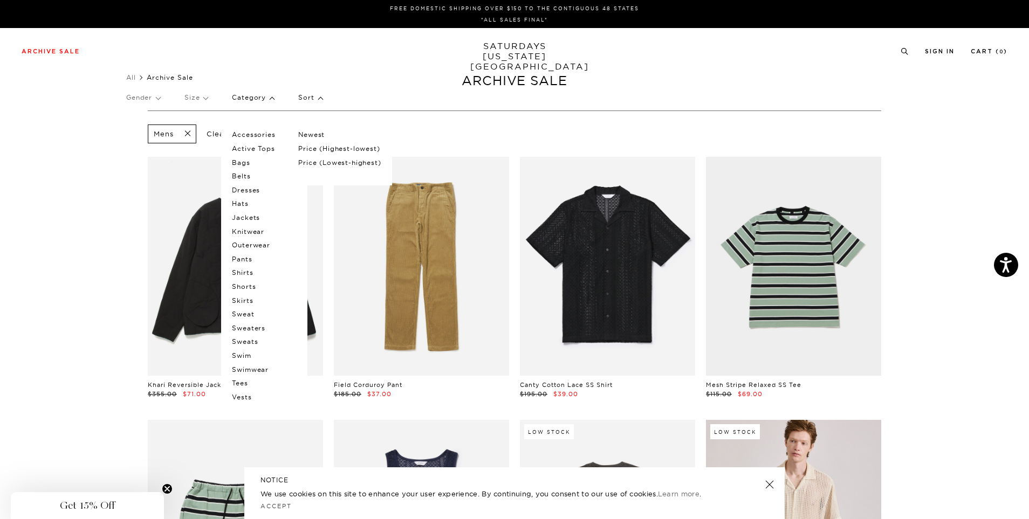
click at [186, 132] on span at bounding box center [184, 134] width 23 height 10
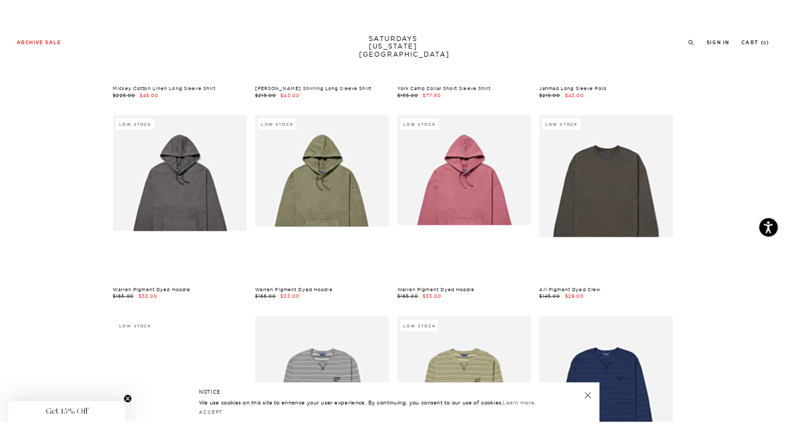
scroll to position [12908, 6]
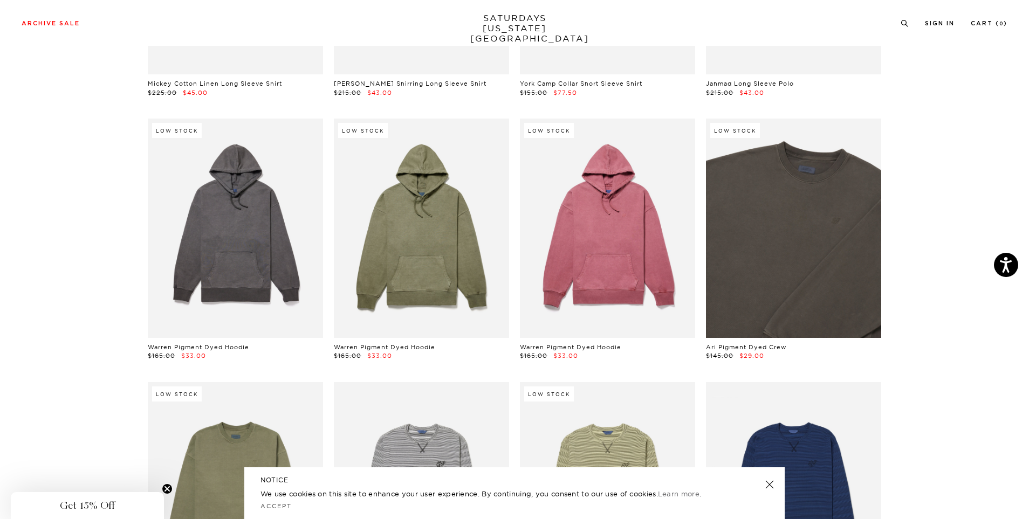
click at [799, 203] on link at bounding box center [793, 228] width 175 height 219
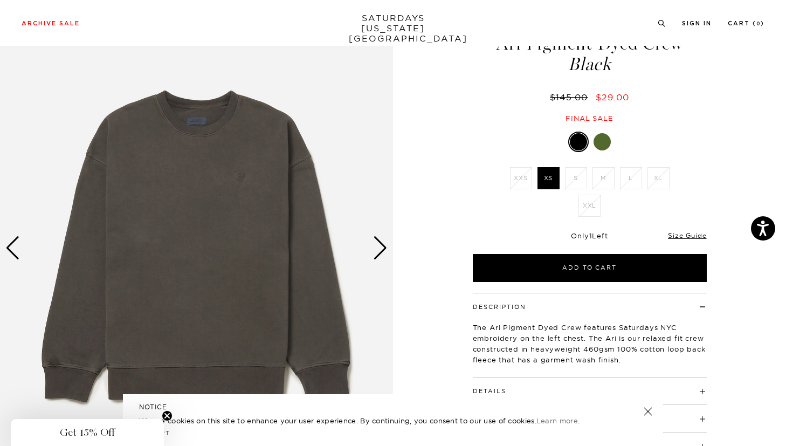
scroll to position [50, 0]
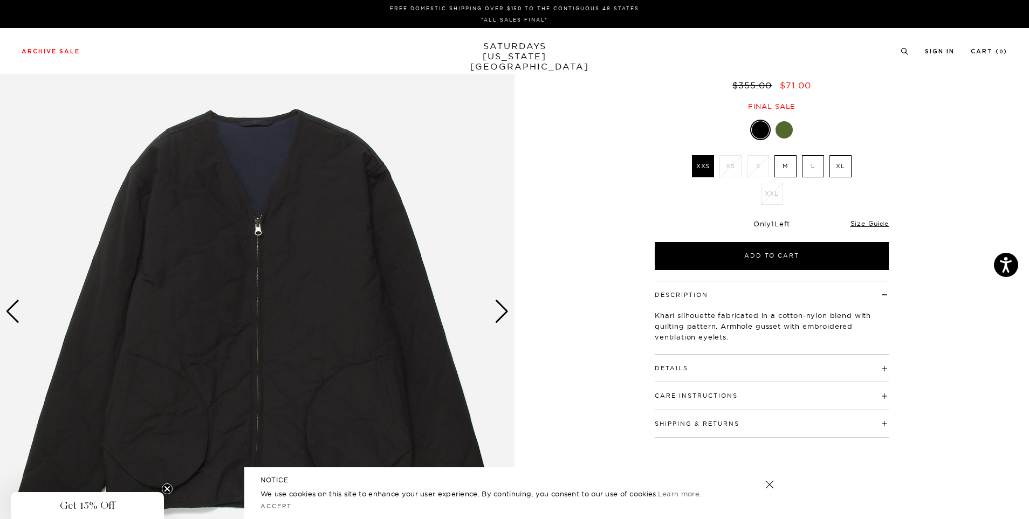
scroll to position [87, 0]
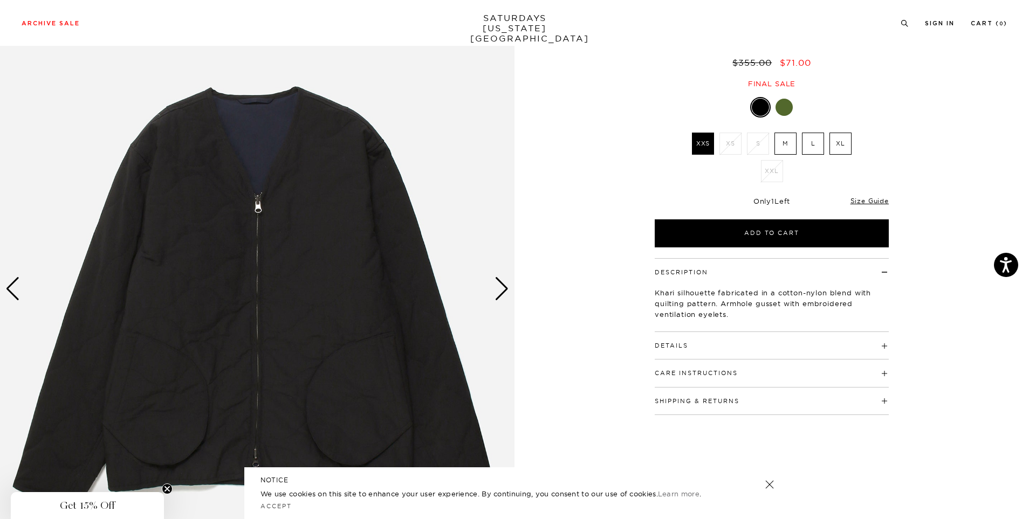
click at [502, 295] on div "Next slide" at bounding box center [501, 289] width 15 height 24
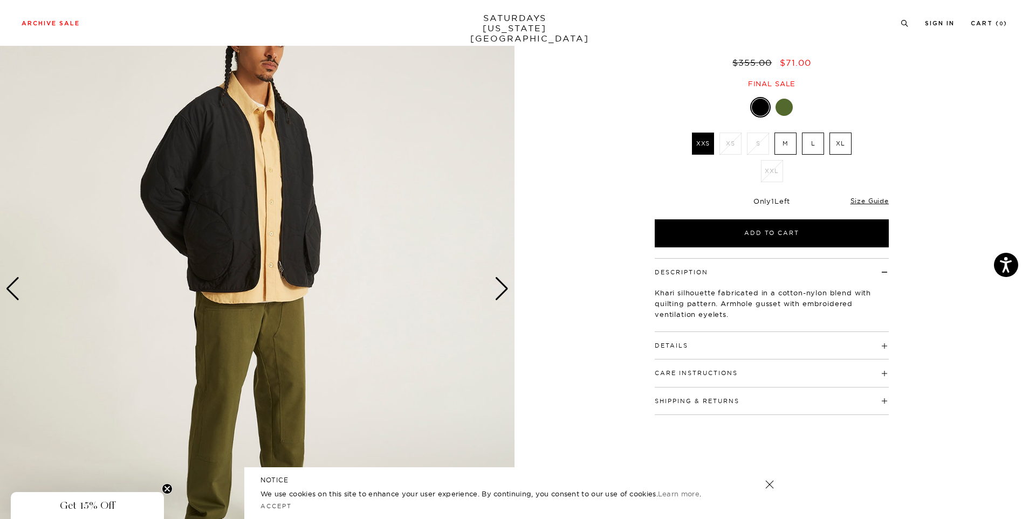
click at [502, 295] on div "Next slide" at bounding box center [501, 289] width 15 height 24
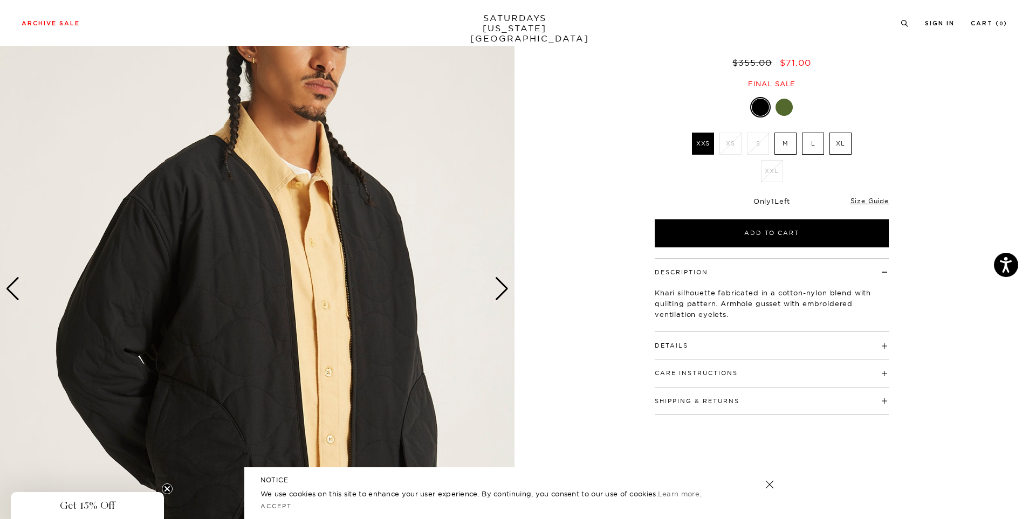
click at [502, 295] on div "Next slide" at bounding box center [501, 289] width 15 height 24
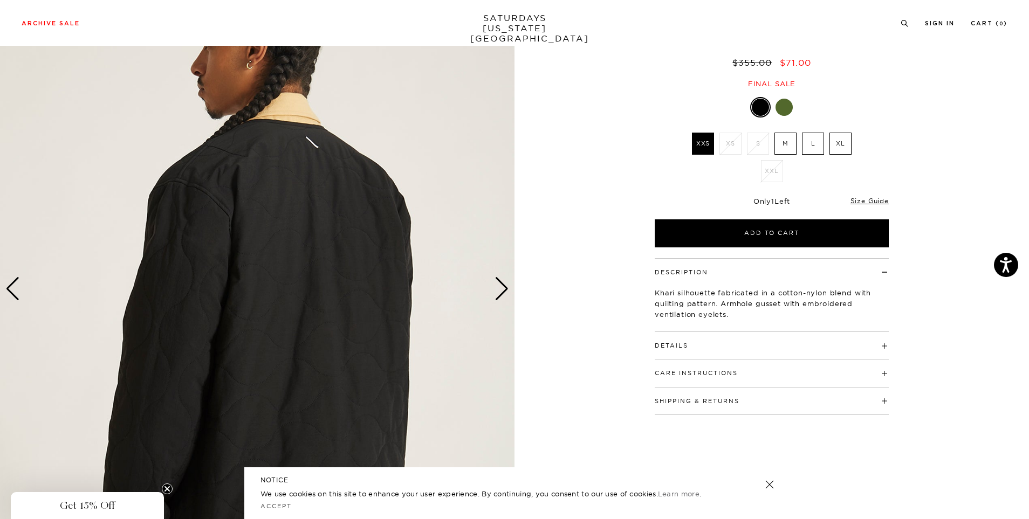
click at [502, 296] on div "Next slide" at bounding box center [501, 289] width 15 height 24
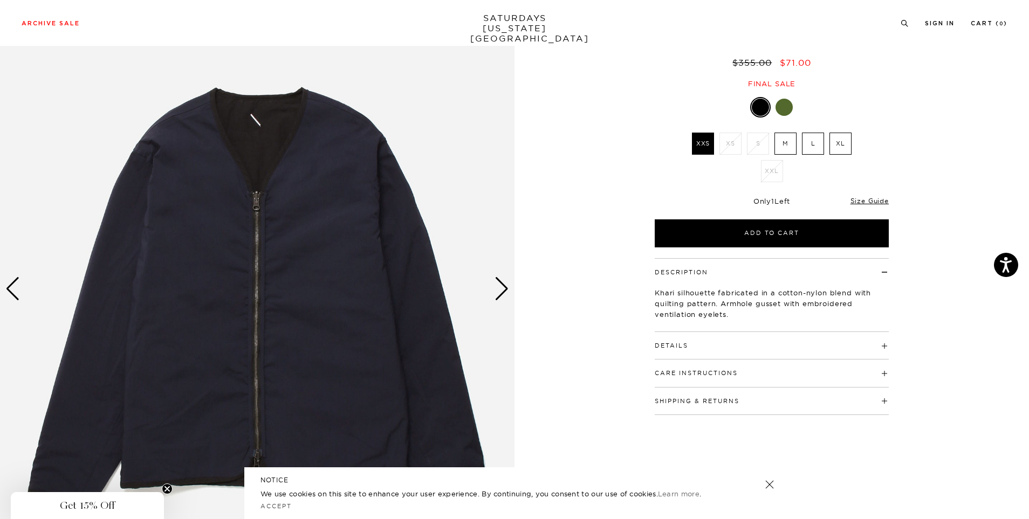
click at [502, 296] on div "Next slide" at bounding box center [501, 289] width 15 height 24
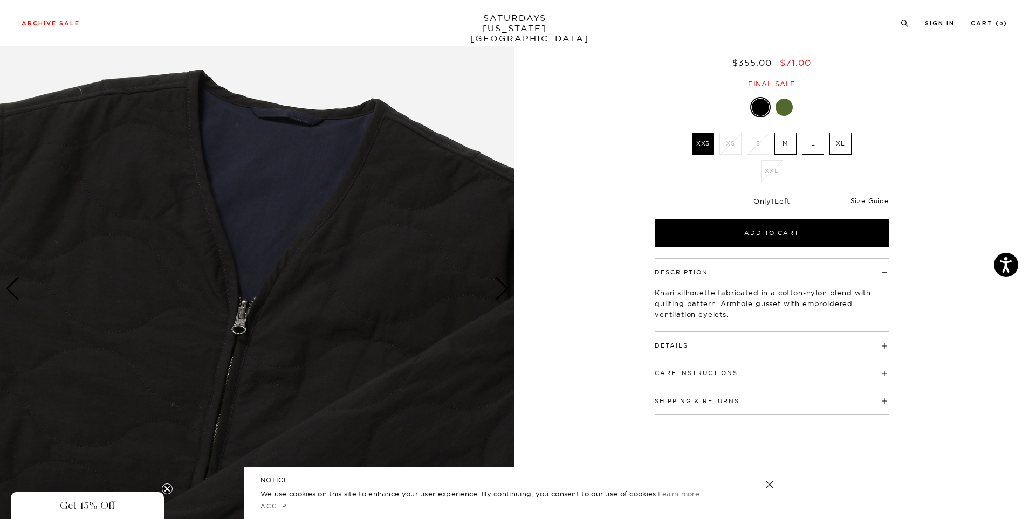
click at [502, 296] on div "Next slide" at bounding box center [501, 289] width 15 height 24
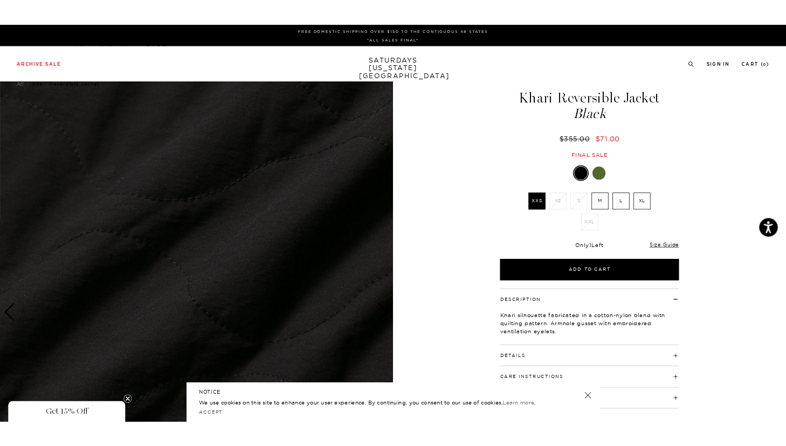
scroll to position [0, 0]
